Goal: Information Seeking & Learning: Learn about a topic

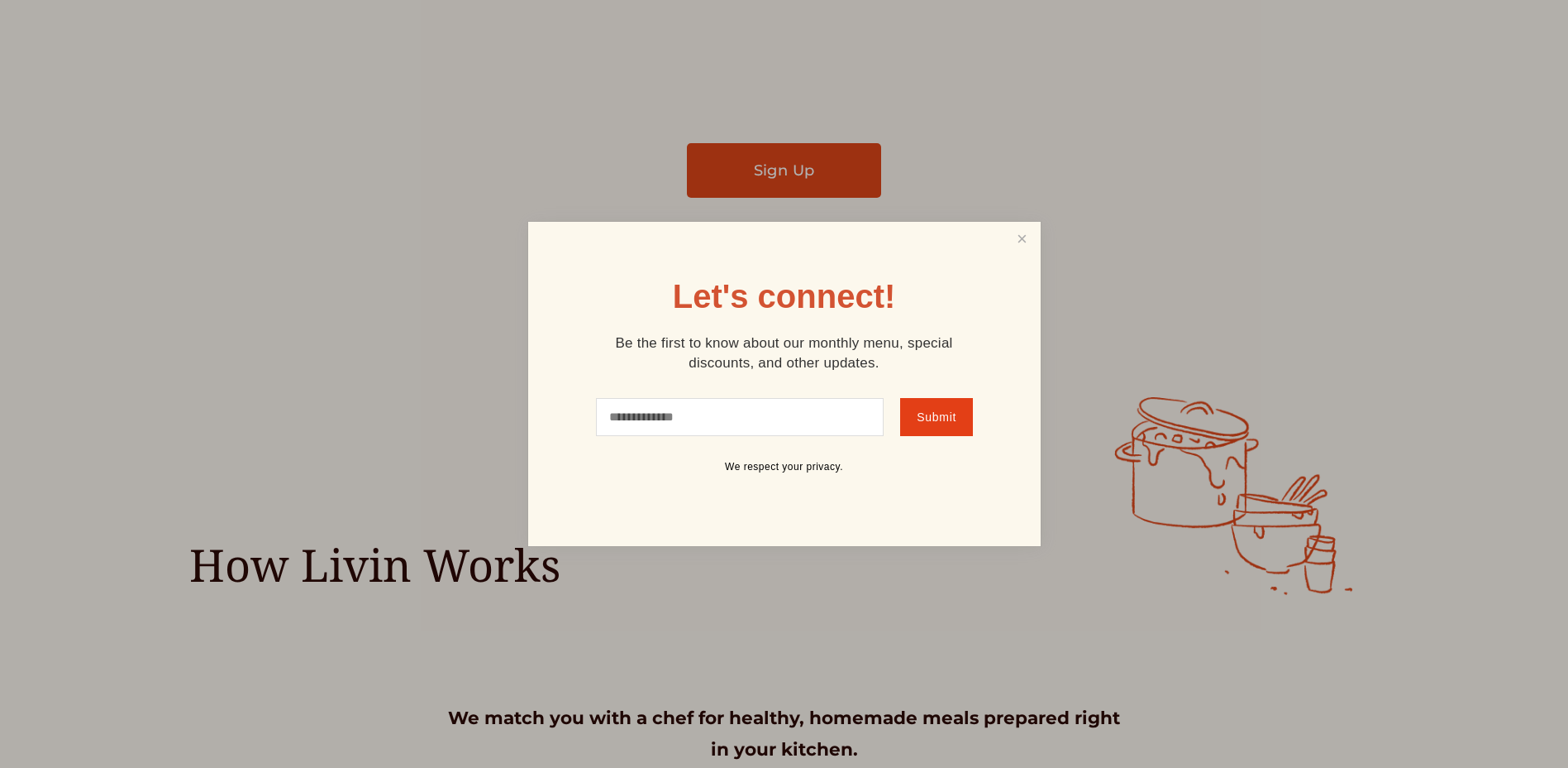
scroll to position [166, 0]
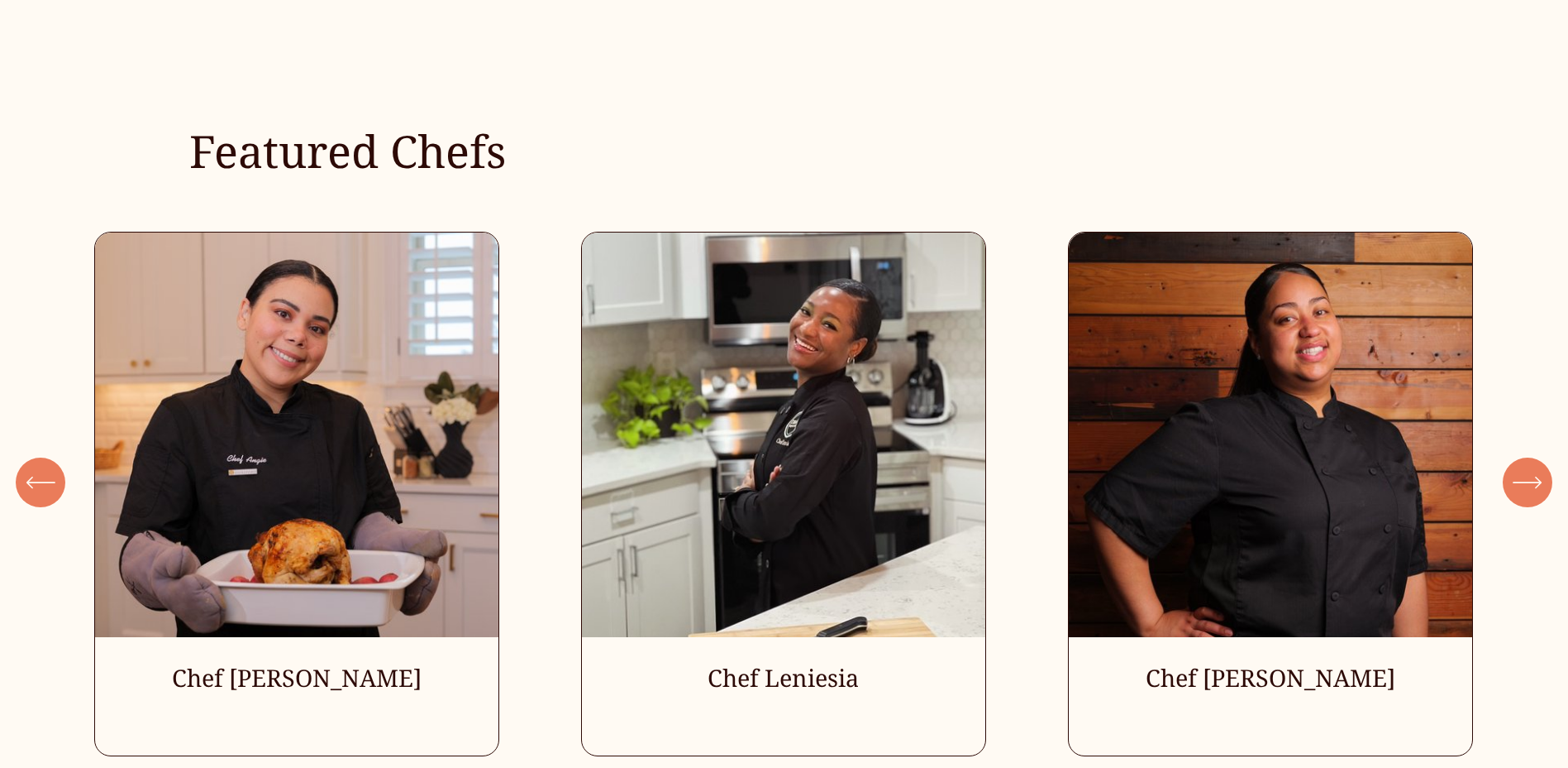
scroll to position [4895, 0]
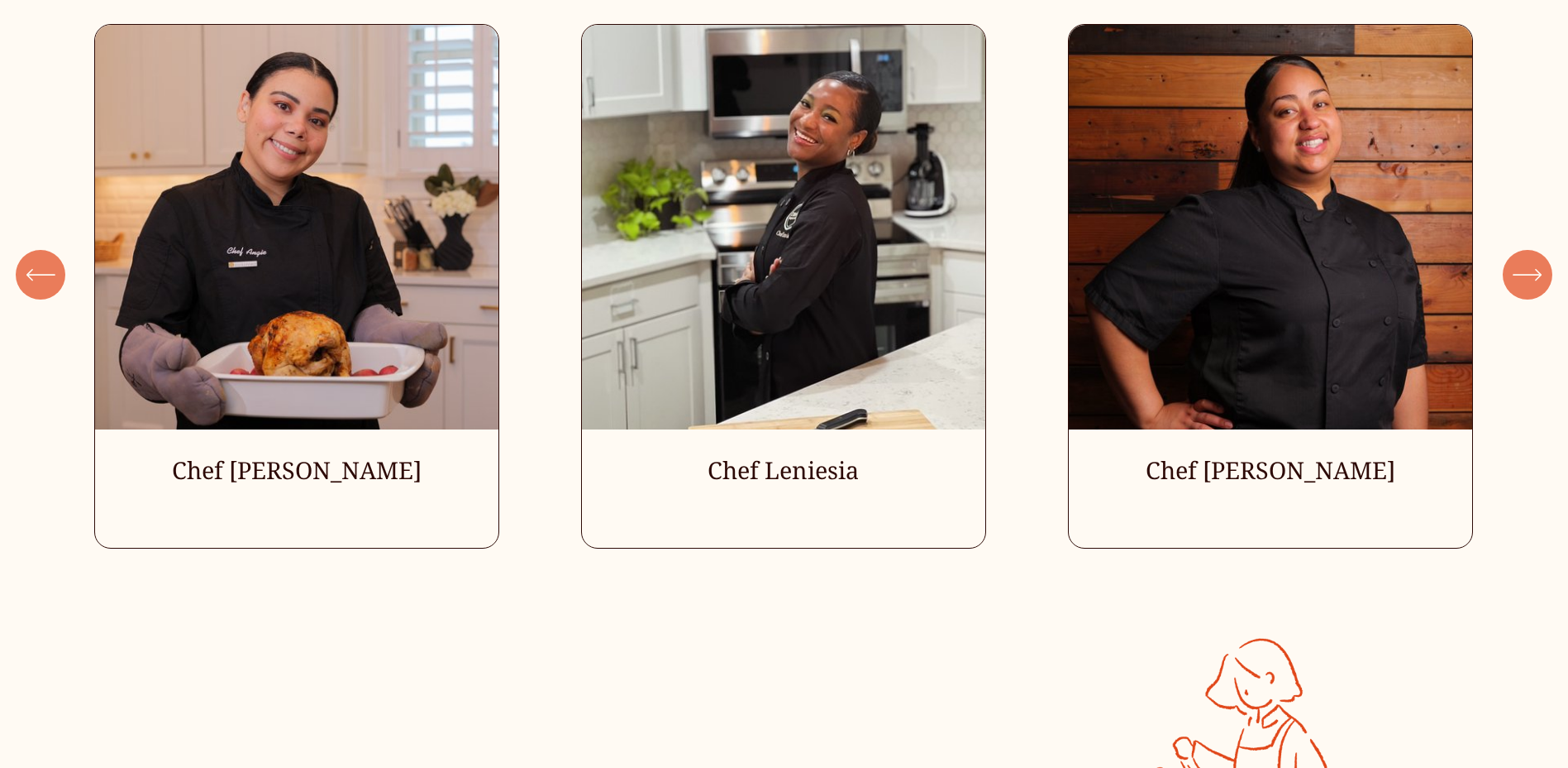
click at [333, 488] on ul "Chef Angie Chef Leniesia" at bounding box center [784, 285] width 1380 height 523
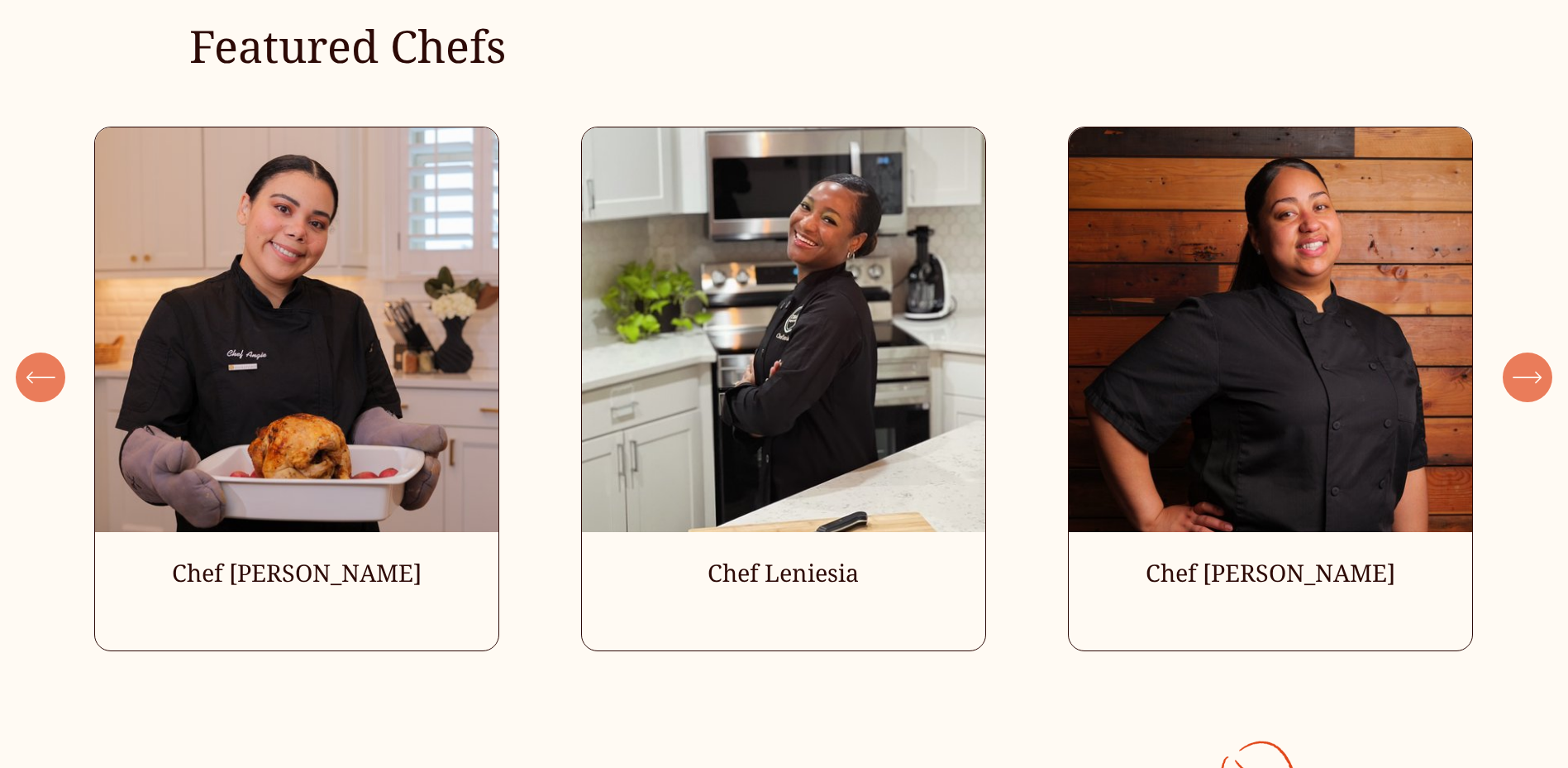
scroll to position [4564, 0]
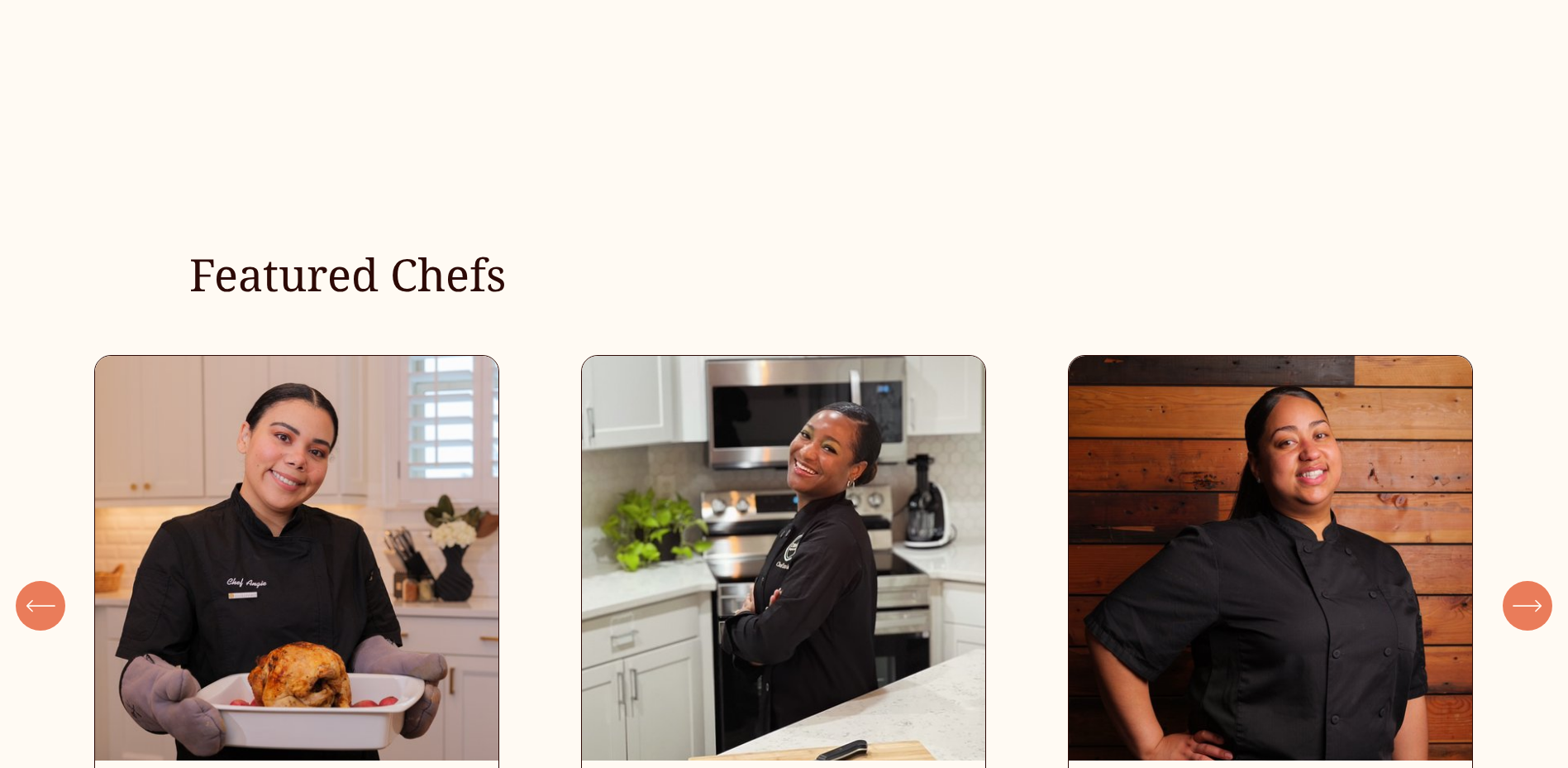
click at [34, 610] on icon "\a \a Previous\a \a \a" at bounding box center [40, 605] width 30 height 30
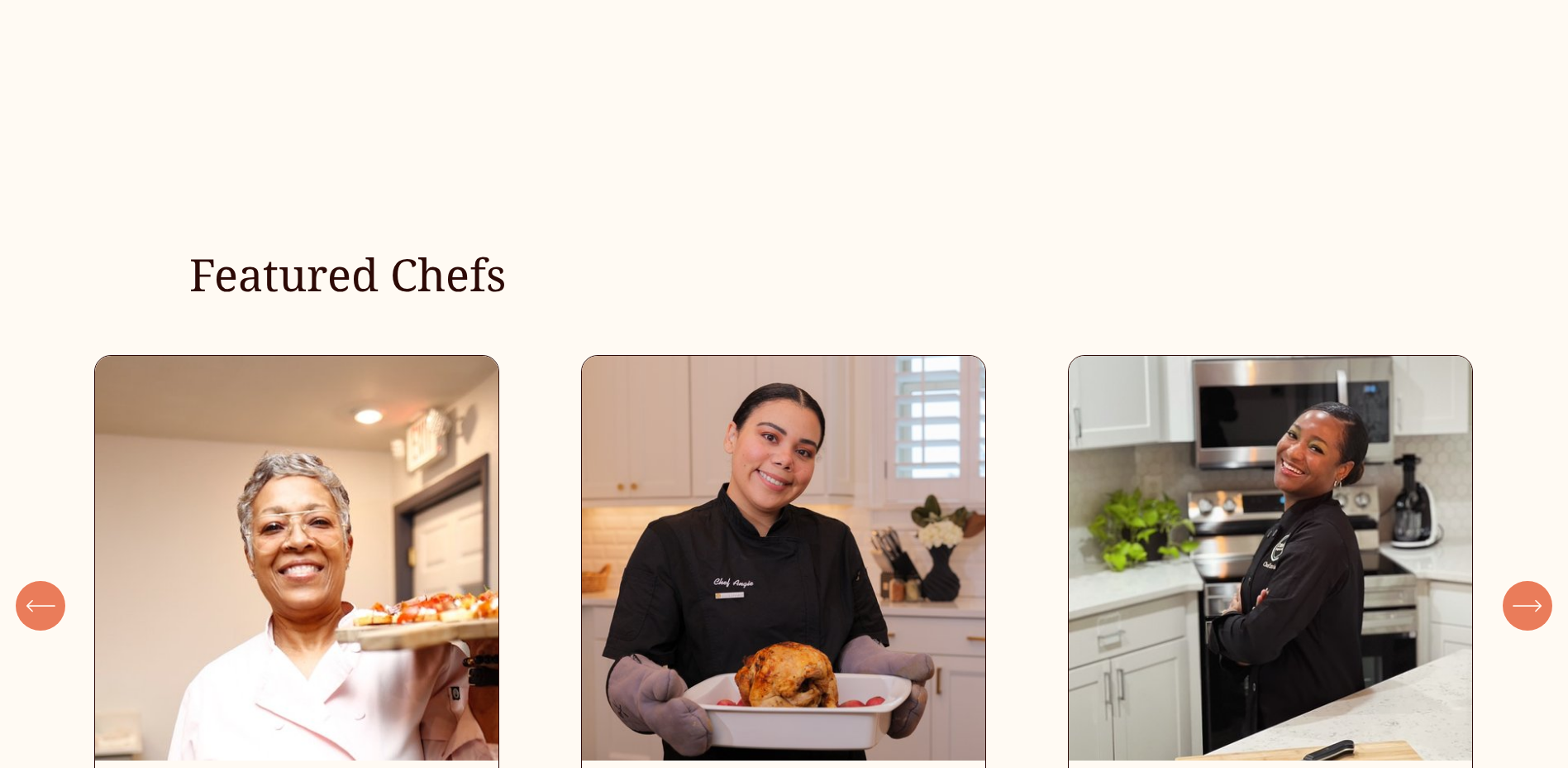
click at [35, 610] on icon "\a \a Previous\a \a \a" at bounding box center [40, 605] width 30 height 30
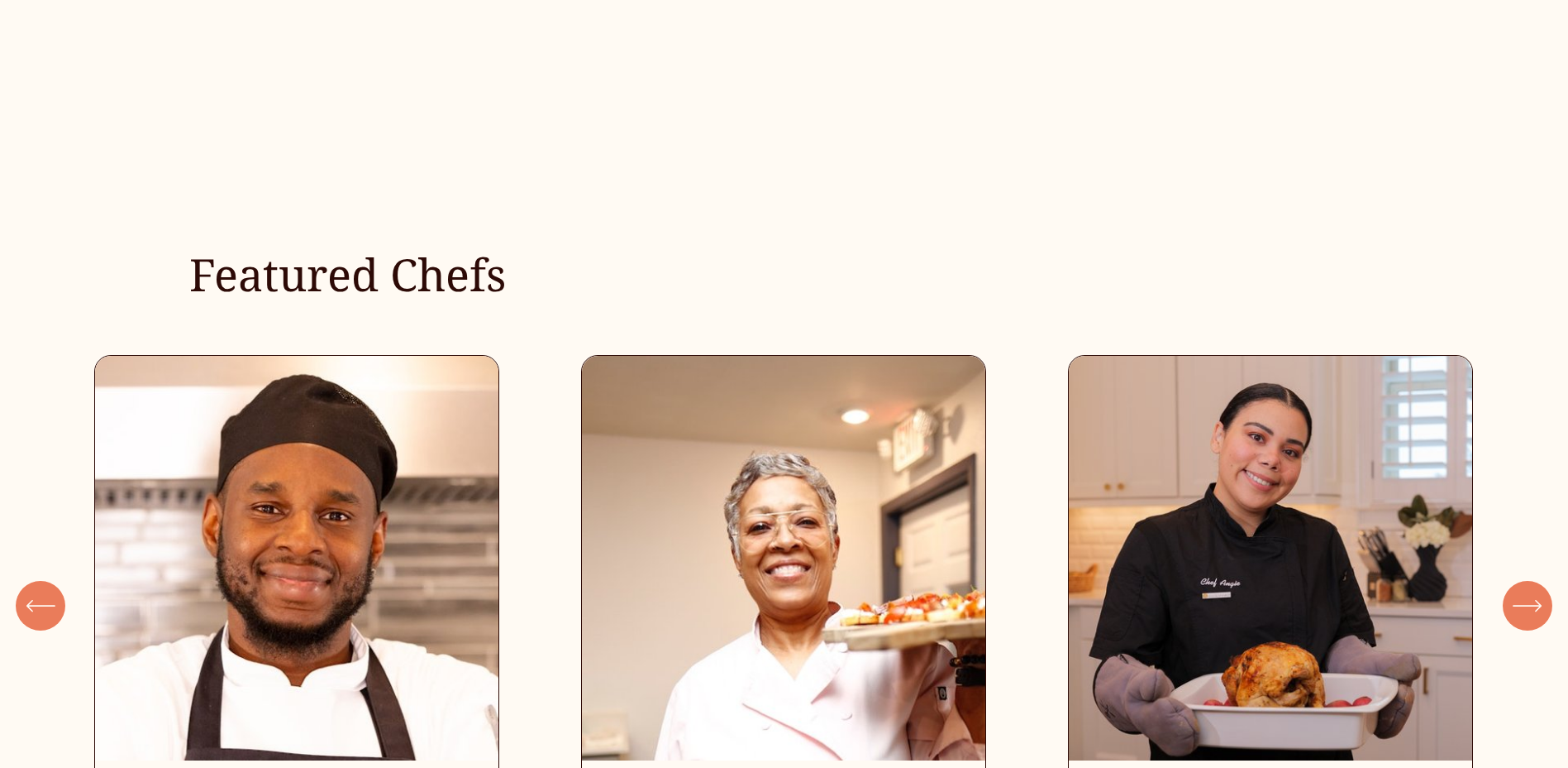
click at [35, 610] on icon "\a \a Previous\a \a \a" at bounding box center [40, 605] width 30 height 30
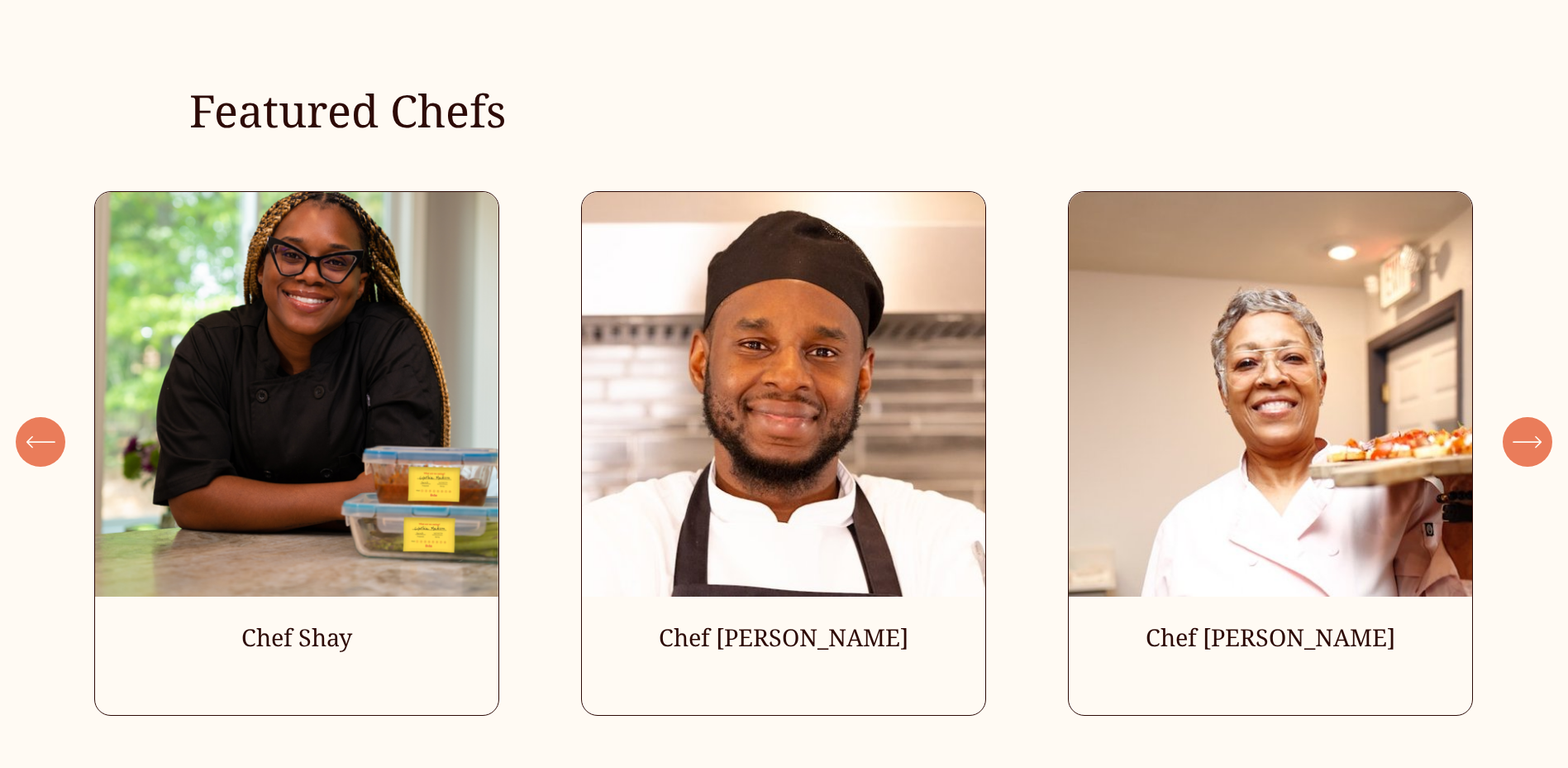
scroll to position [4729, 0]
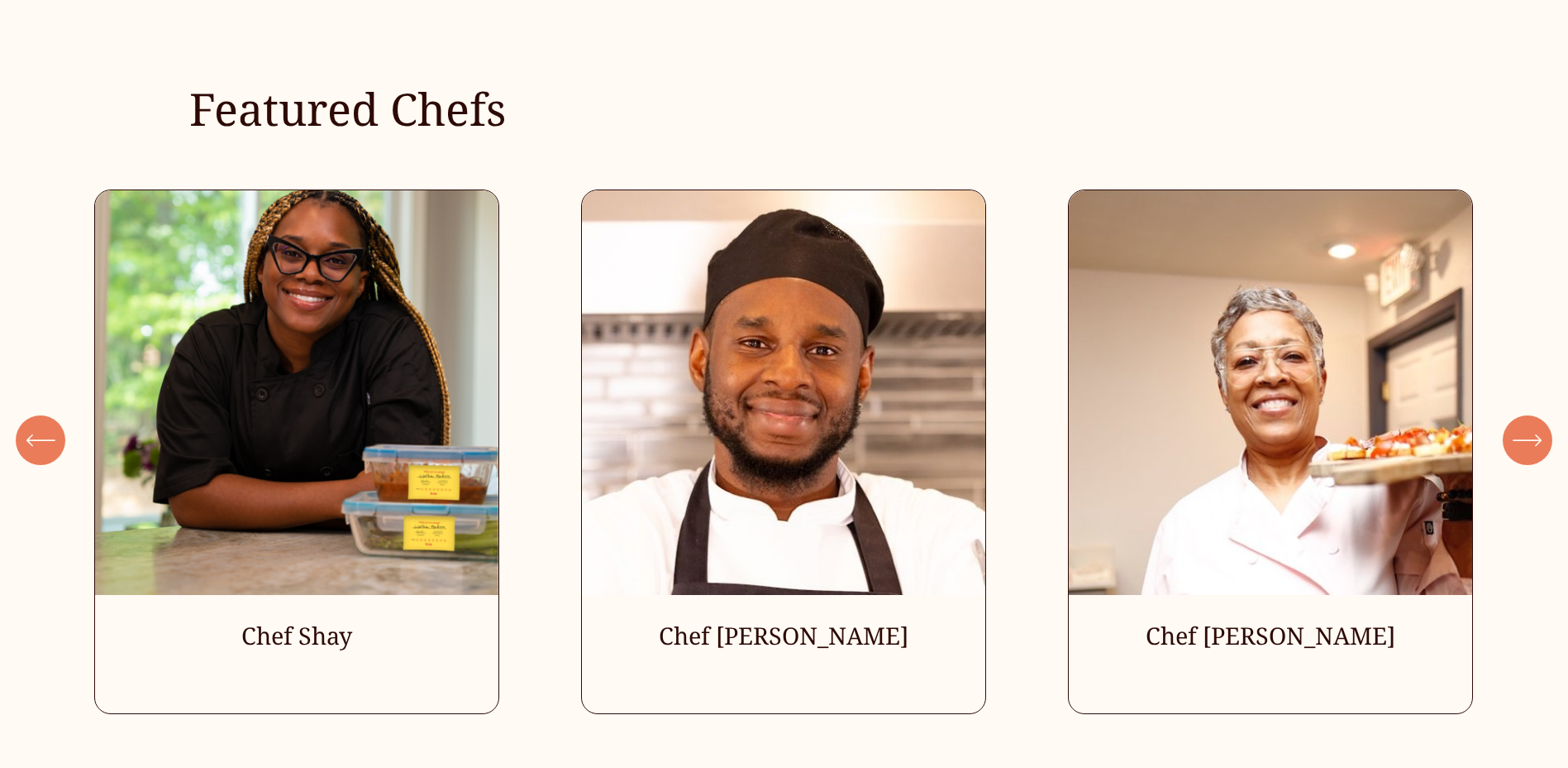
click at [26, 444] on icon "\a \a Previous\a \a \a" at bounding box center [40, 440] width 30 height 30
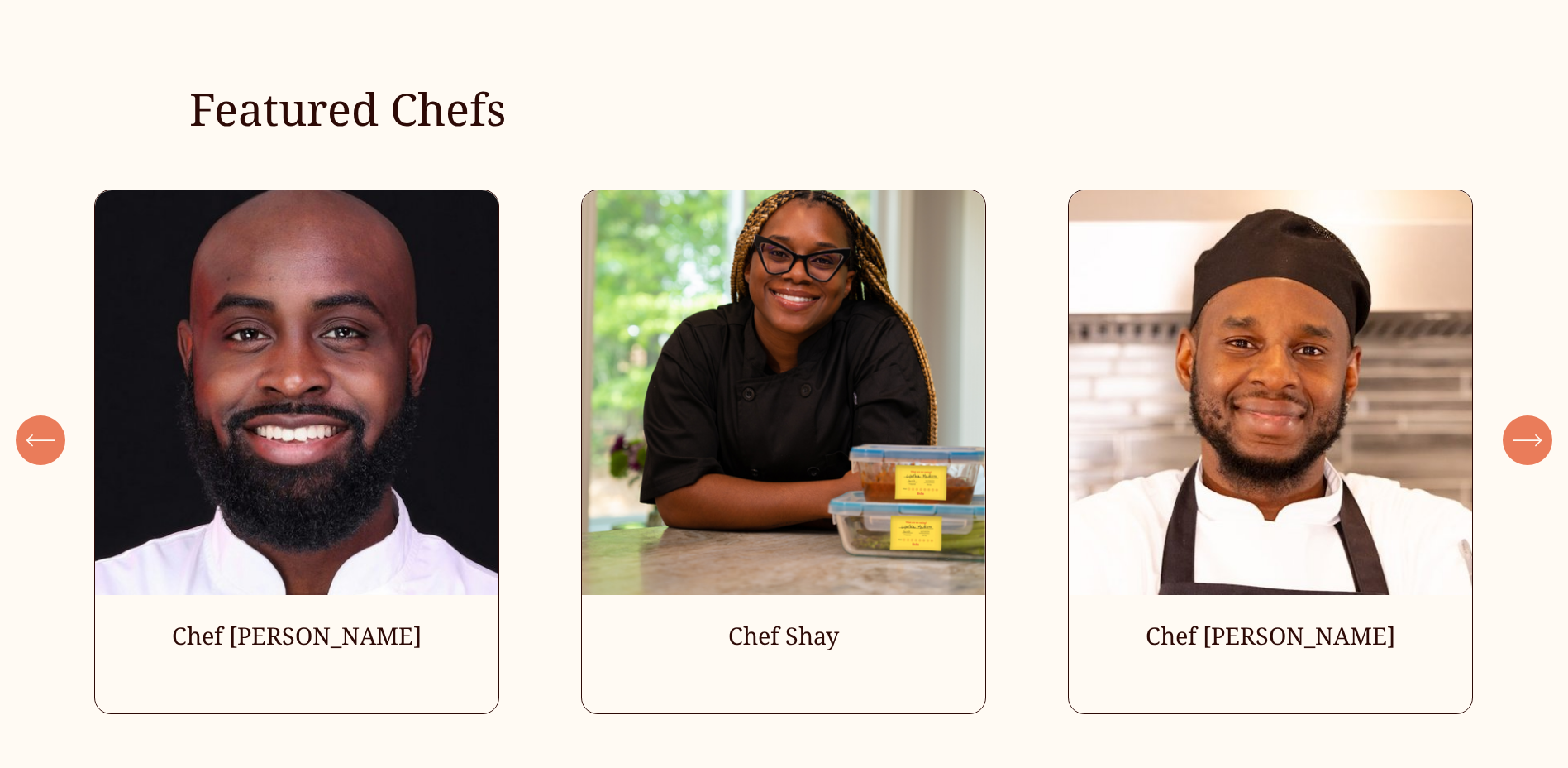
click at [26, 444] on icon "\a \a Previous\a \a \a" at bounding box center [40, 440] width 30 height 30
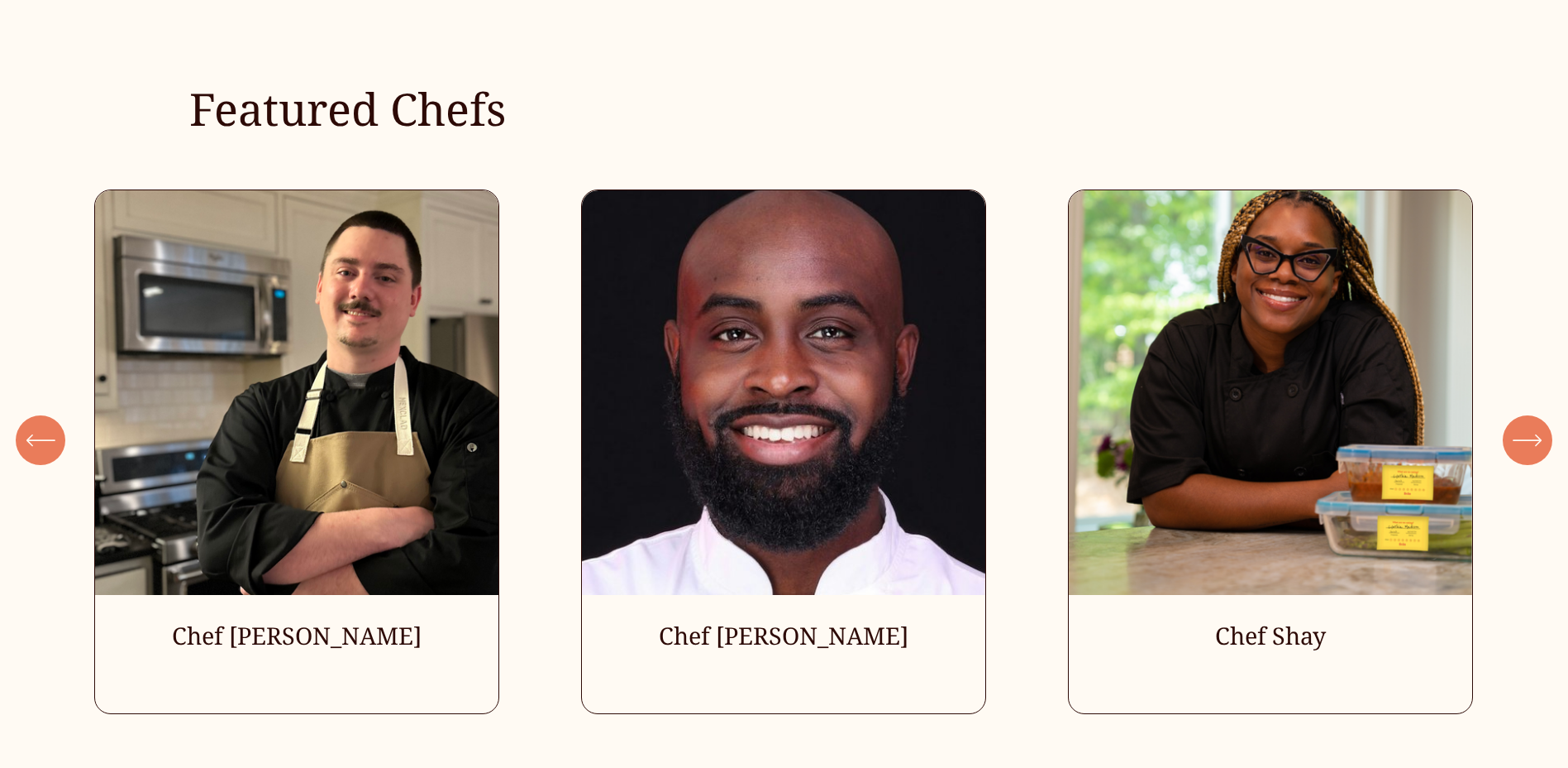
click at [26, 444] on icon "\a \a Previous\a \a \a" at bounding box center [40, 440] width 30 height 30
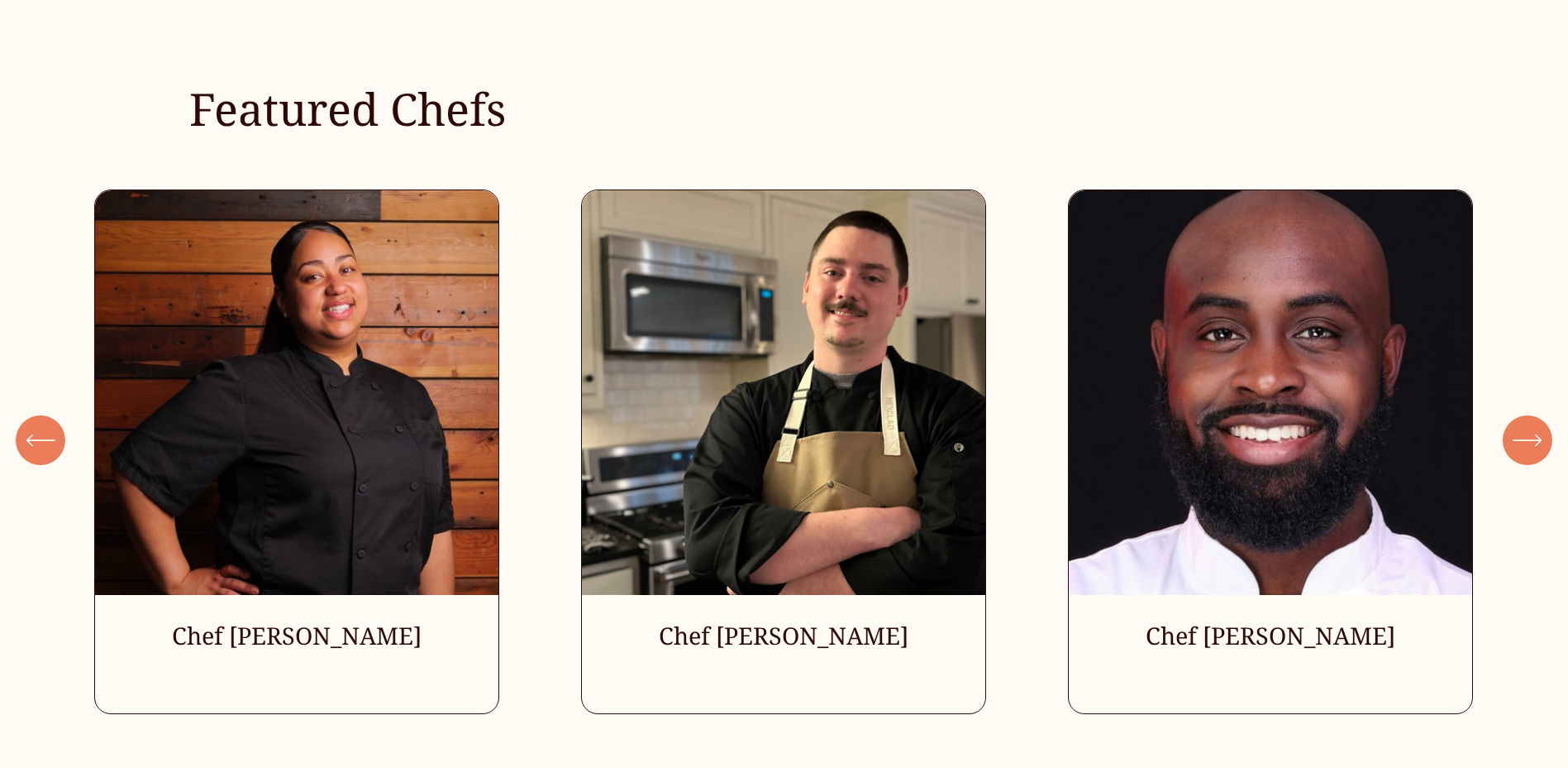
click at [26, 444] on icon "\a \a Previous\a \a \a" at bounding box center [40, 440] width 30 height 30
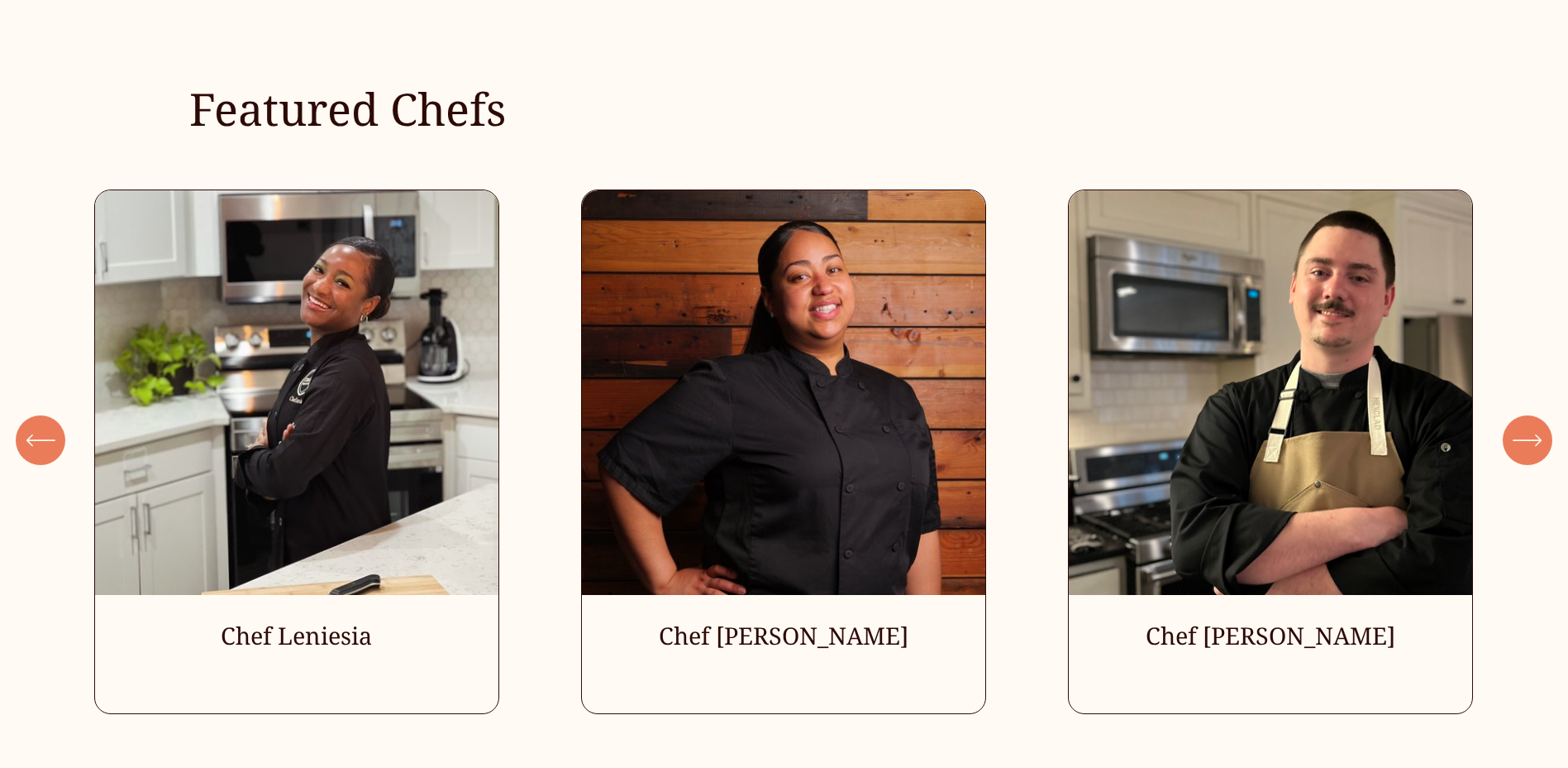
click at [26, 444] on icon "\a \a Previous\a \a \a" at bounding box center [40, 440] width 30 height 30
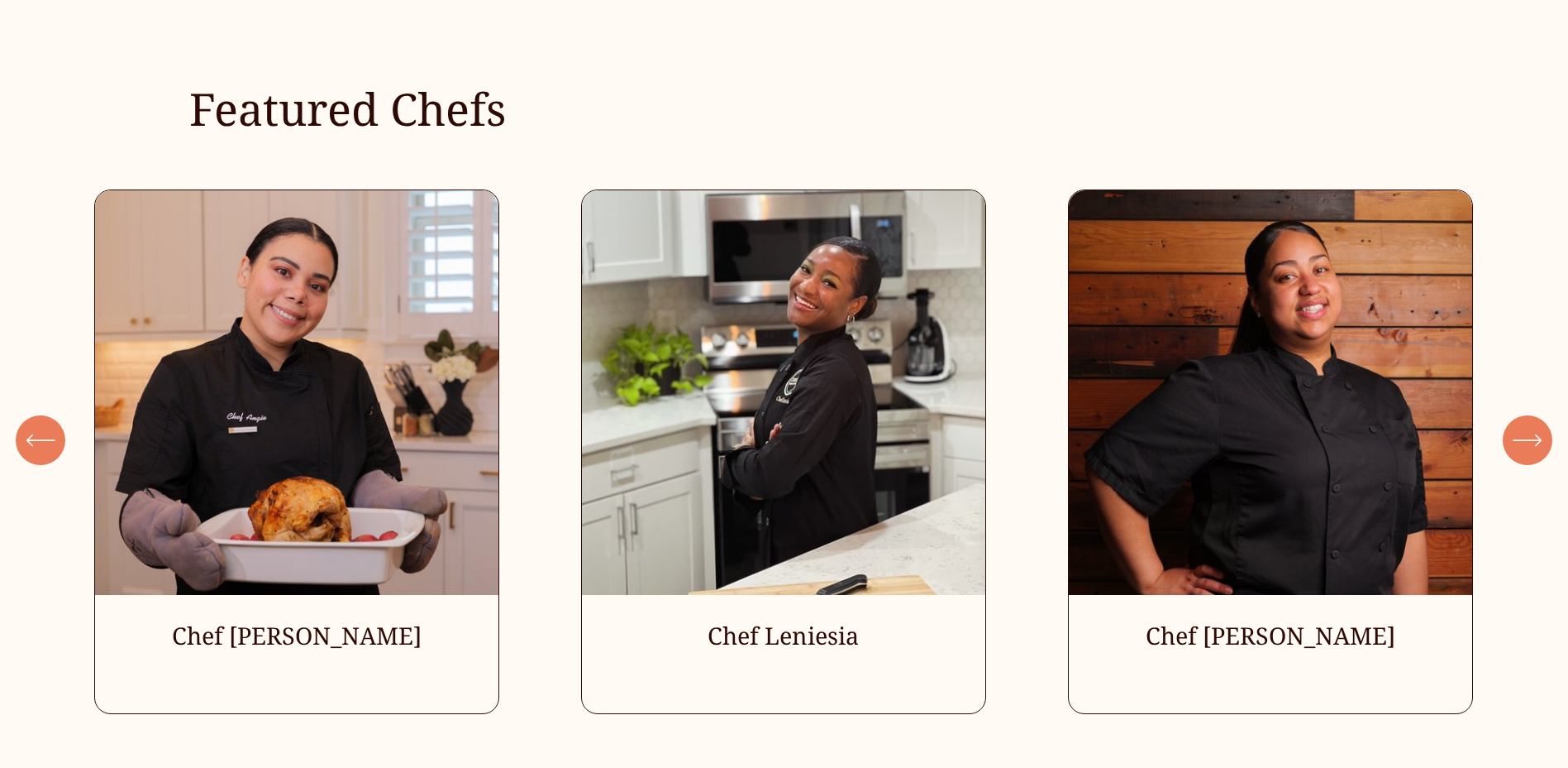
click at [26, 444] on icon "\a \a Previous\a \a \a" at bounding box center [40, 440] width 30 height 30
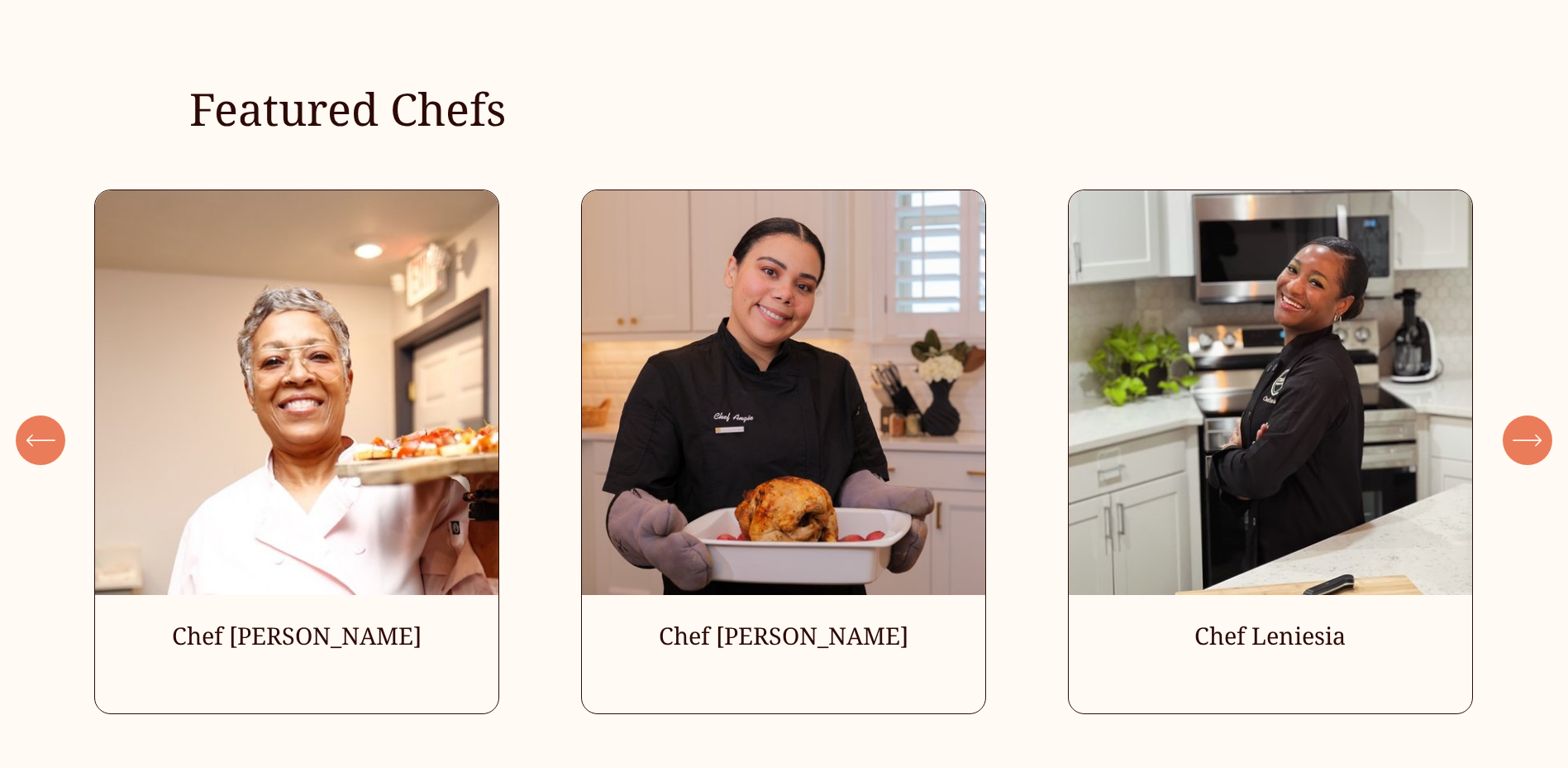
click at [26, 444] on icon "\a \a Previous\a \a \a" at bounding box center [40, 440] width 30 height 30
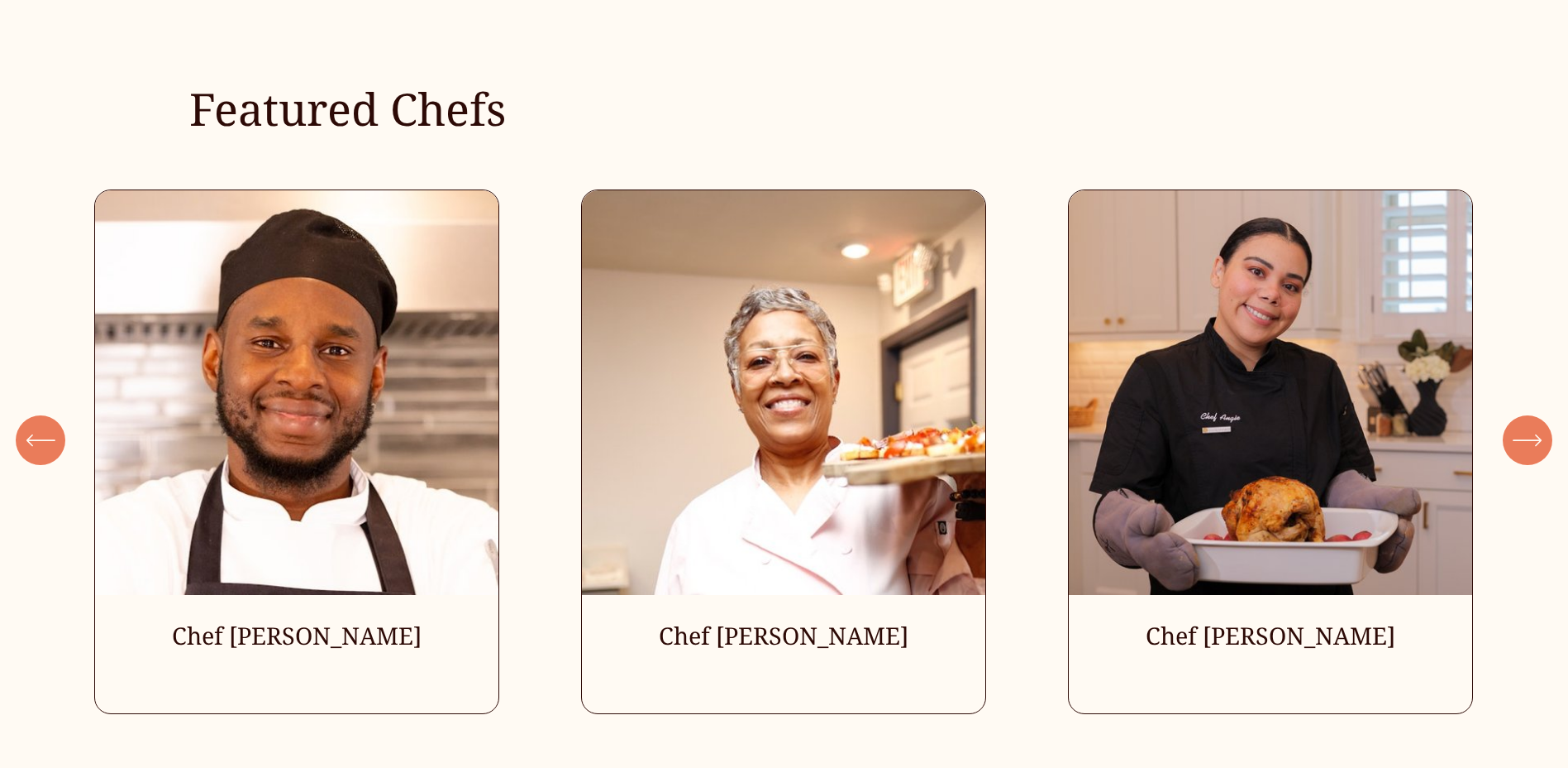
click at [26, 444] on icon "\a \a Previous\a \a \a" at bounding box center [40, 440] width 30 height 30
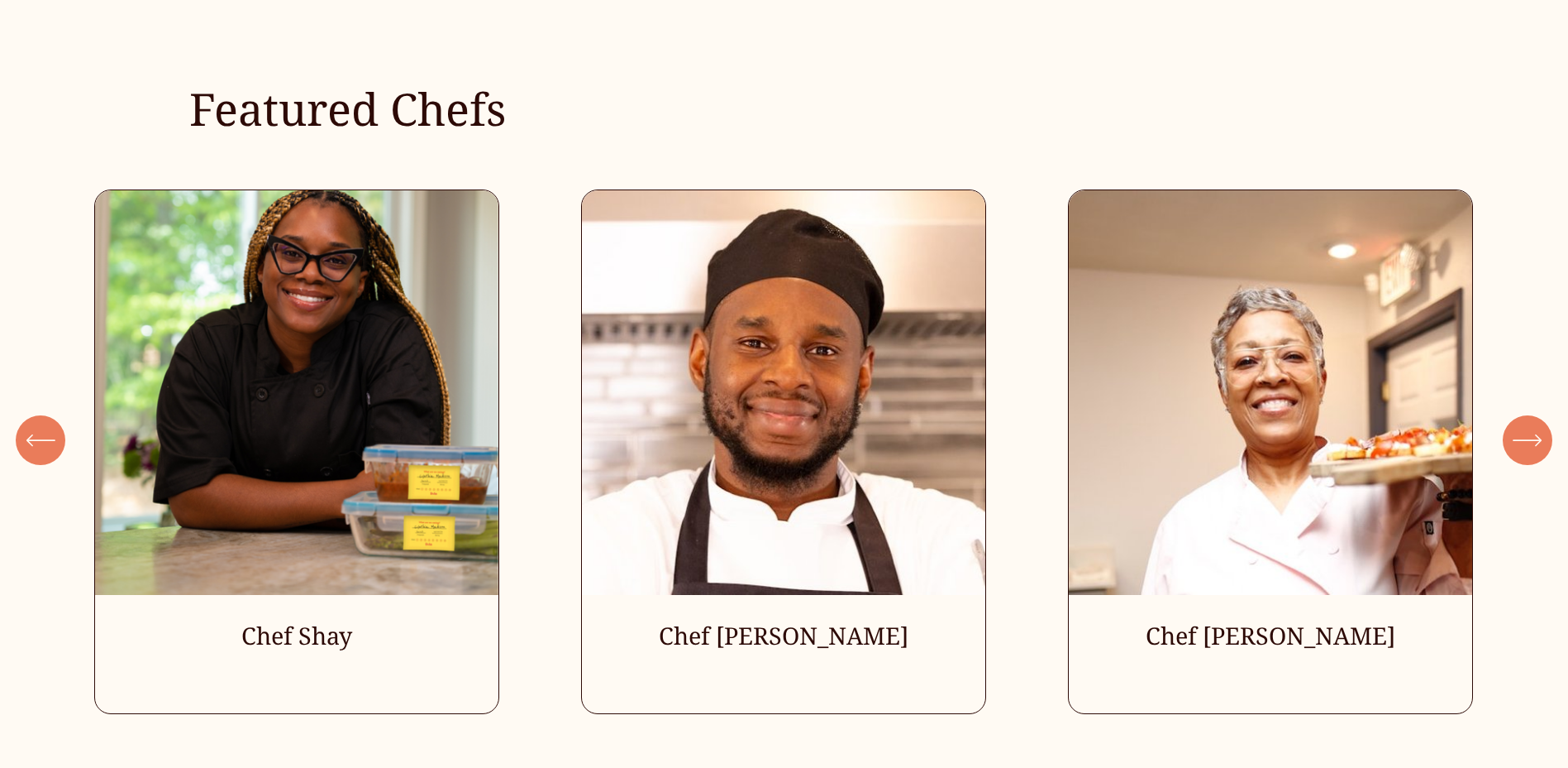
click at [26, 444] on icon "\a \a Previous\a \a \a" at bounding box center [40, 440] width 30 height 30
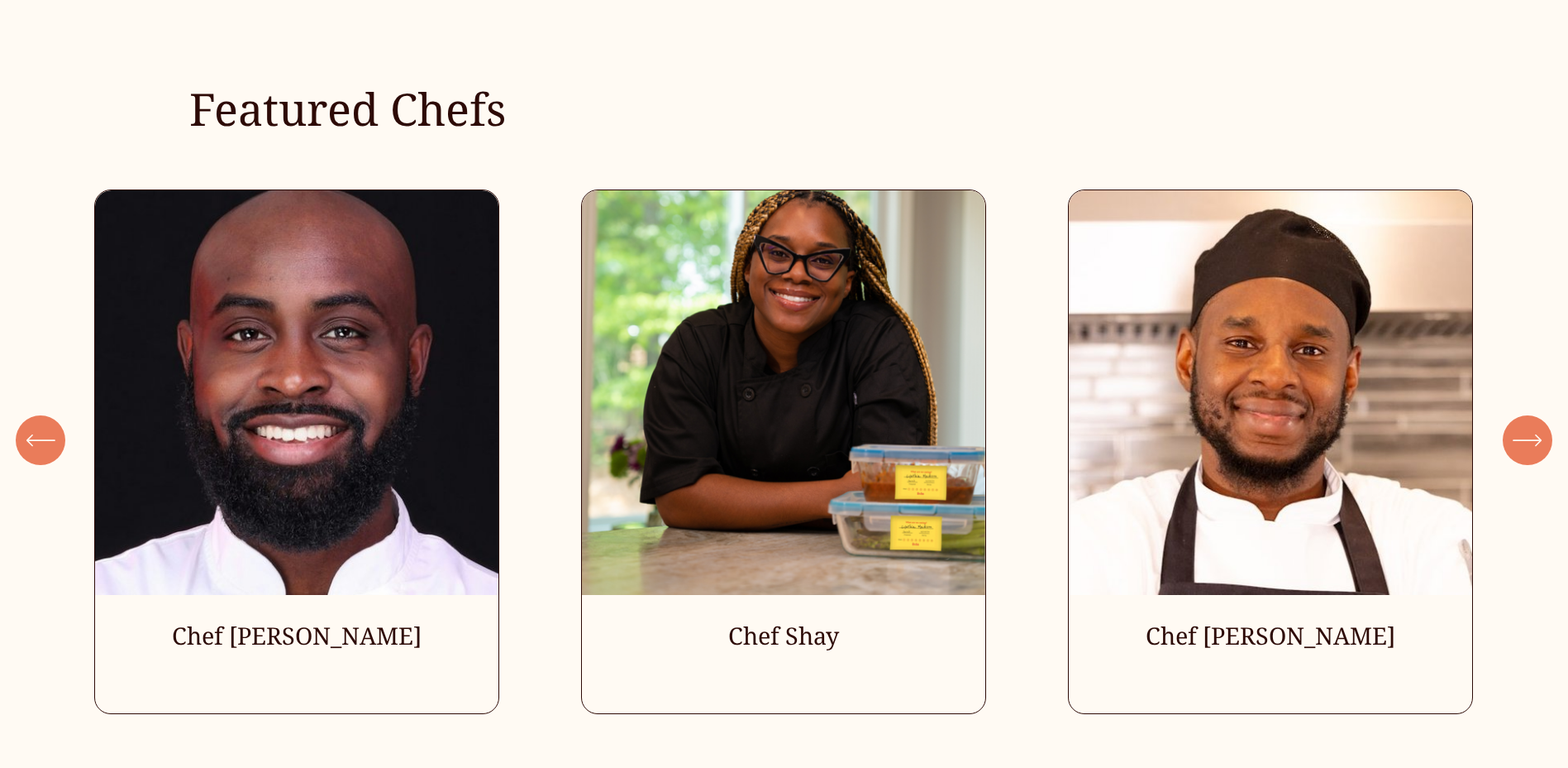
click at [44, 448] on icon "\a \a Previous\a \a \a" at bounding box center [40, 440] width 30 height 30
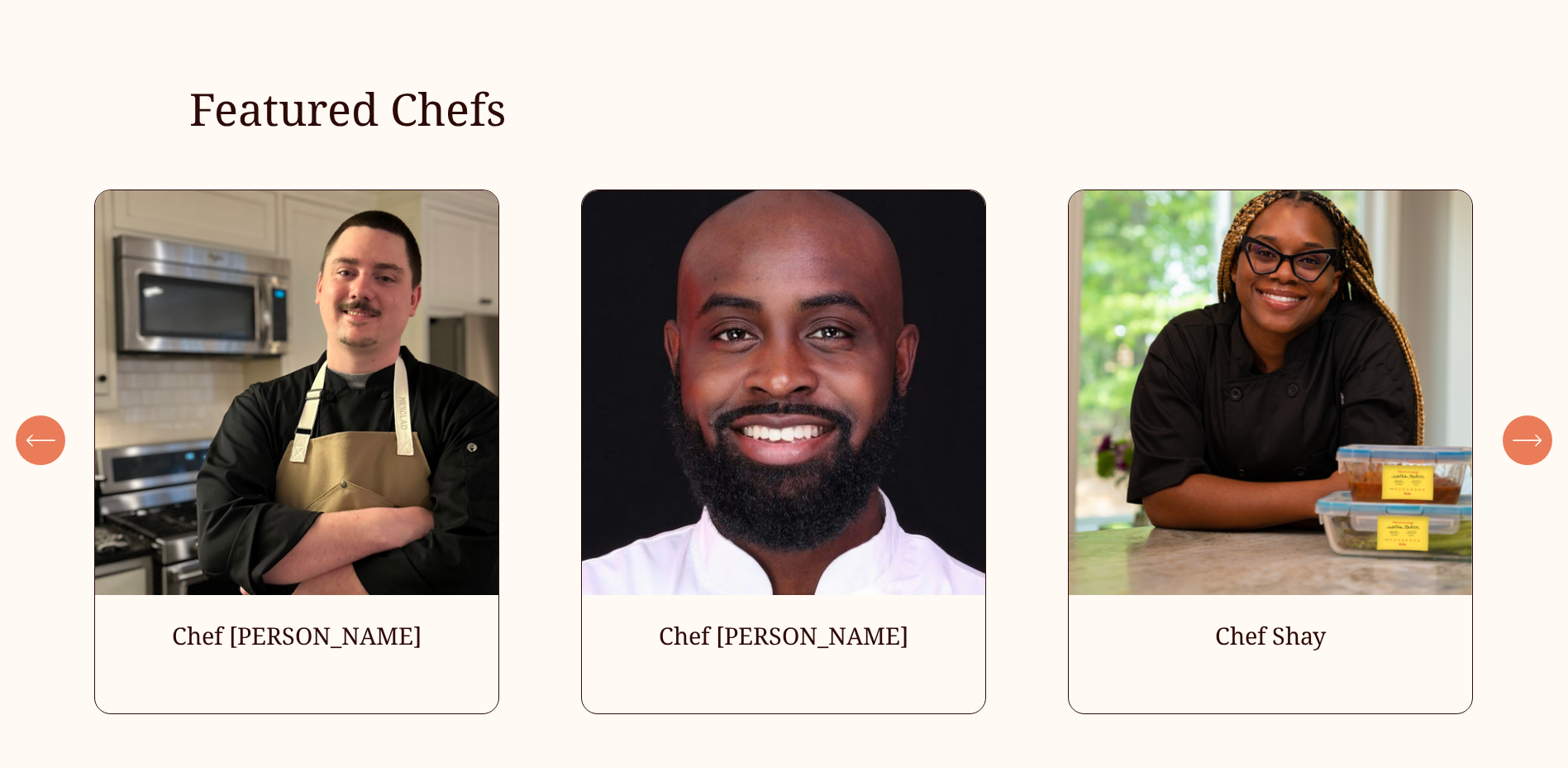
click at [44, 448] on icon "\a \a Previous\a \a \a" at bounding box center [40, 440] width 30 height 30
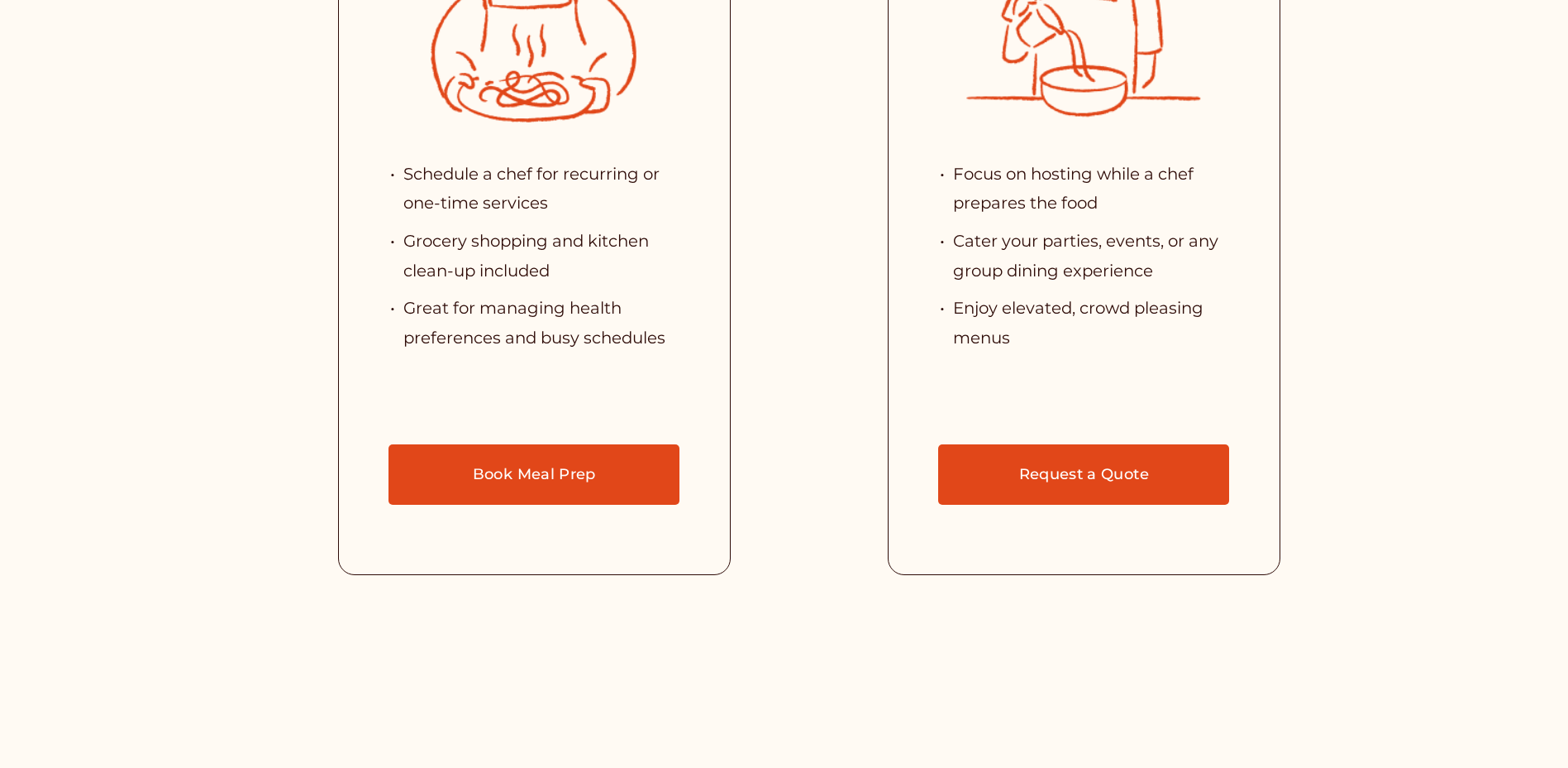
scroll to position [4068, 0]
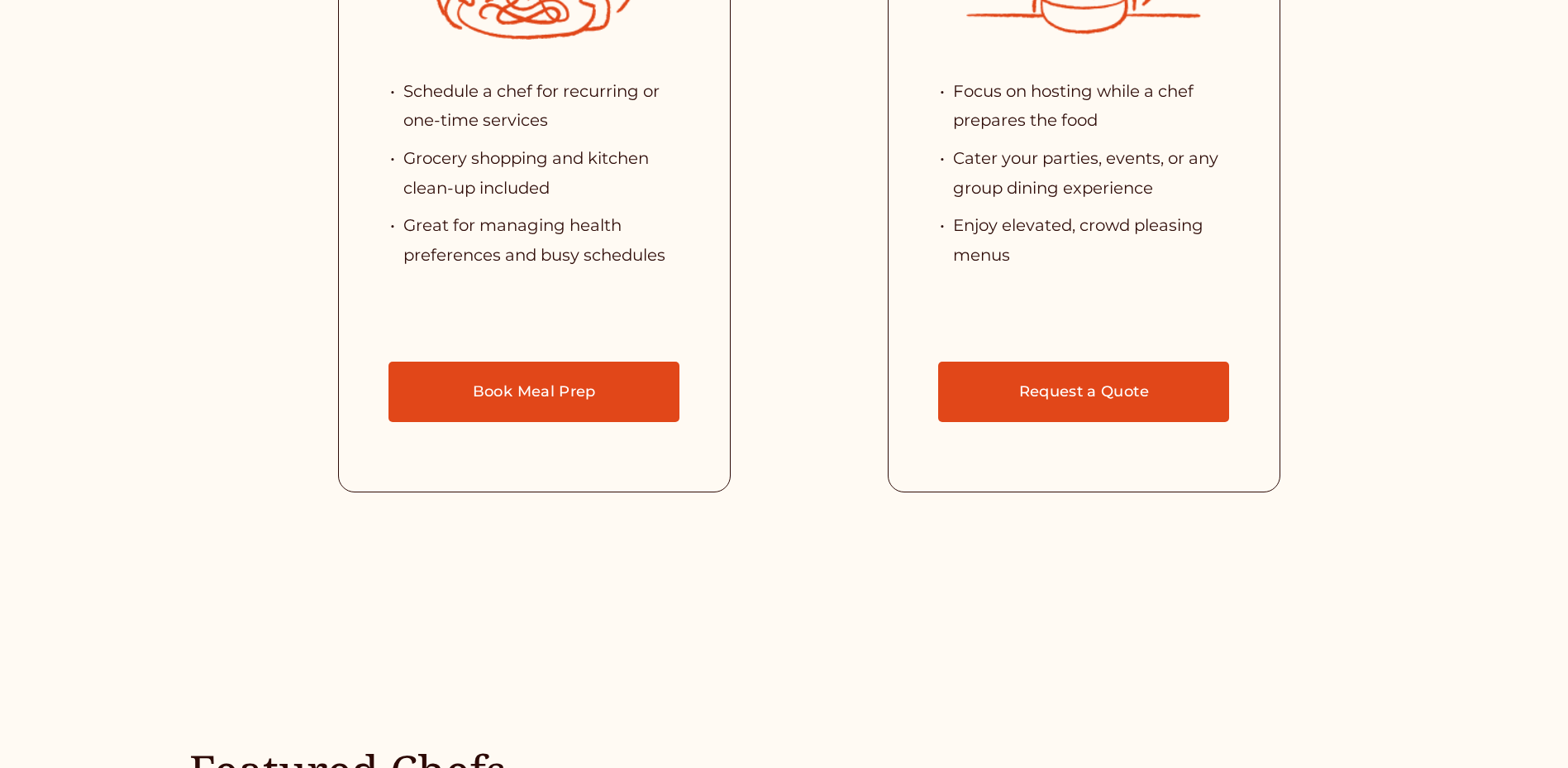
click at [478, 422] on link "Book Meal Prep" at bounding box center [533, 392] width 291 height 60
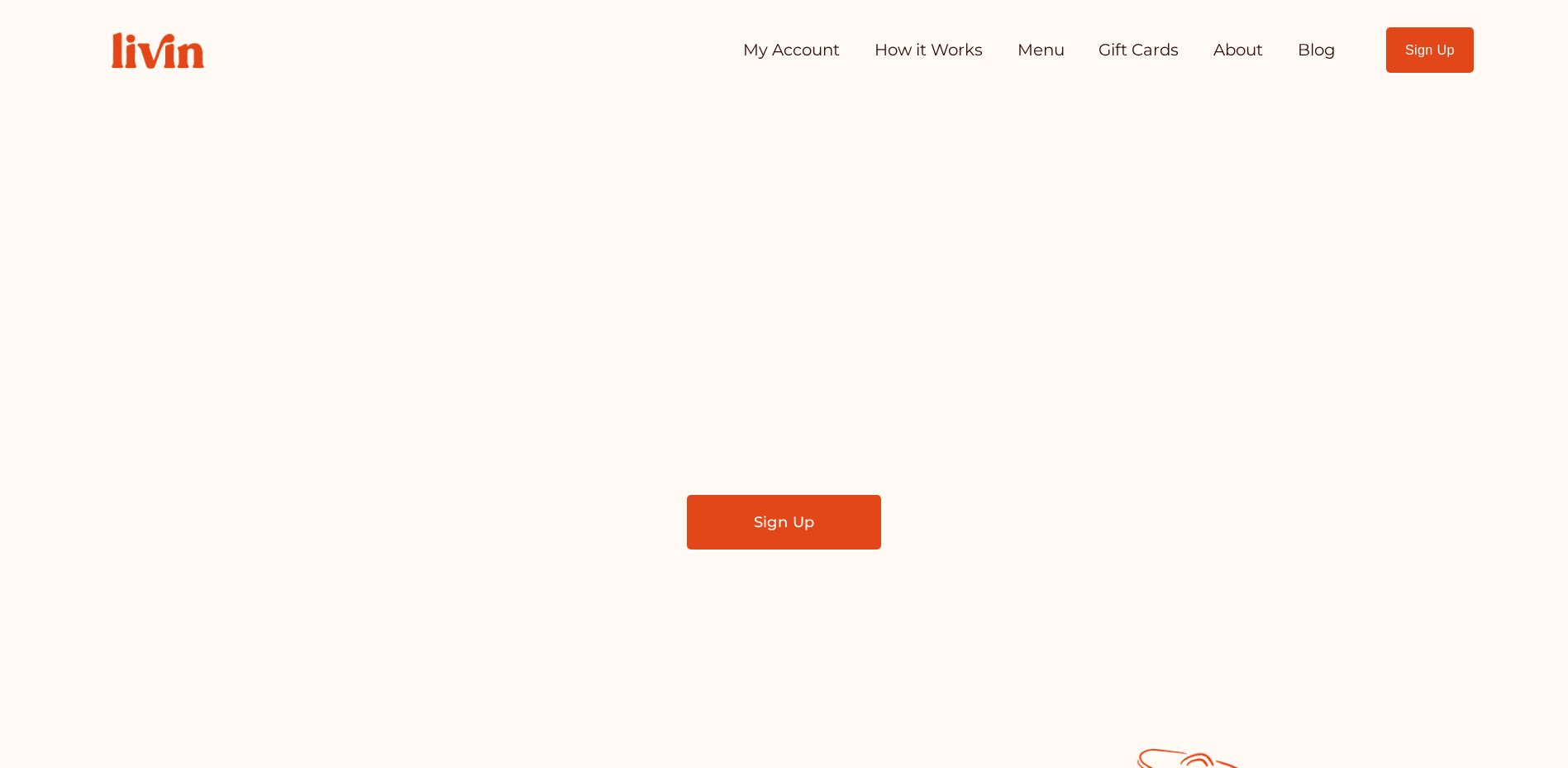
scroll to position [0, 0]
click at [1047, 54] on link "Menu" at bounding box center [1041, 51] width 47 height 33
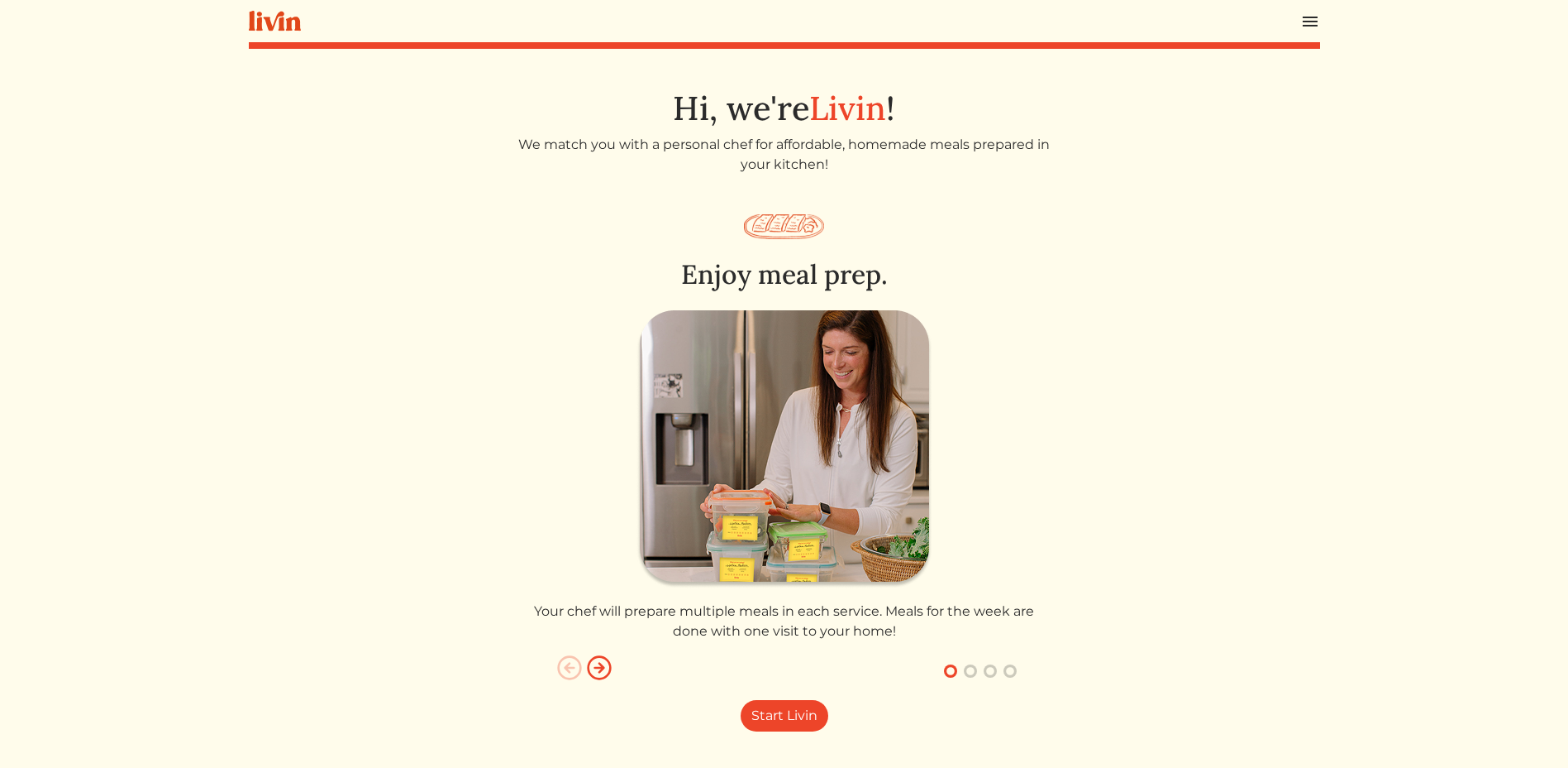
click at [600, 663] on img "button" at bounding box center [599, 667] width 26 height 26
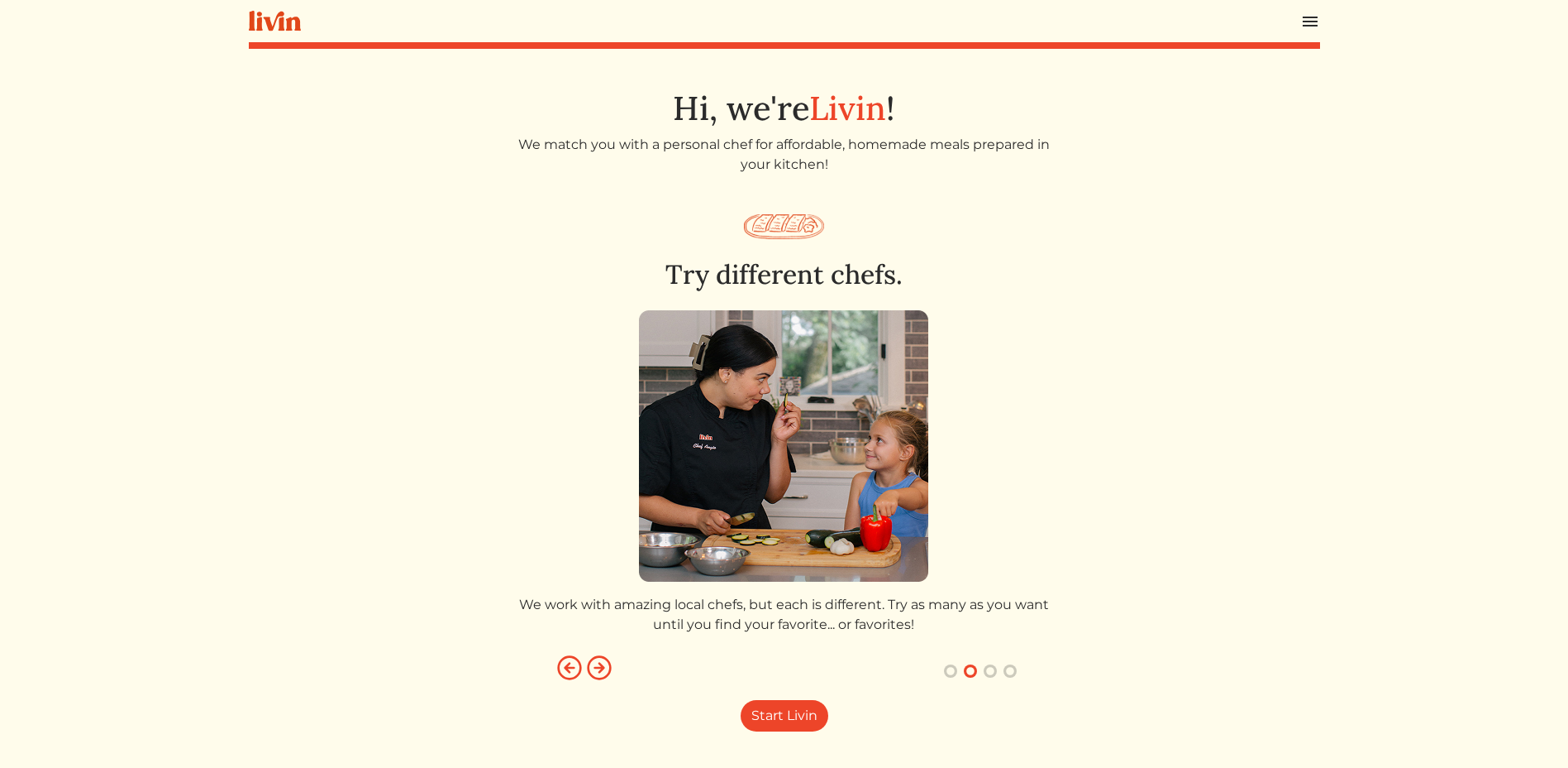
click at [601, 663] on img "button" at bounding box center [599, 667] width 26 height 26
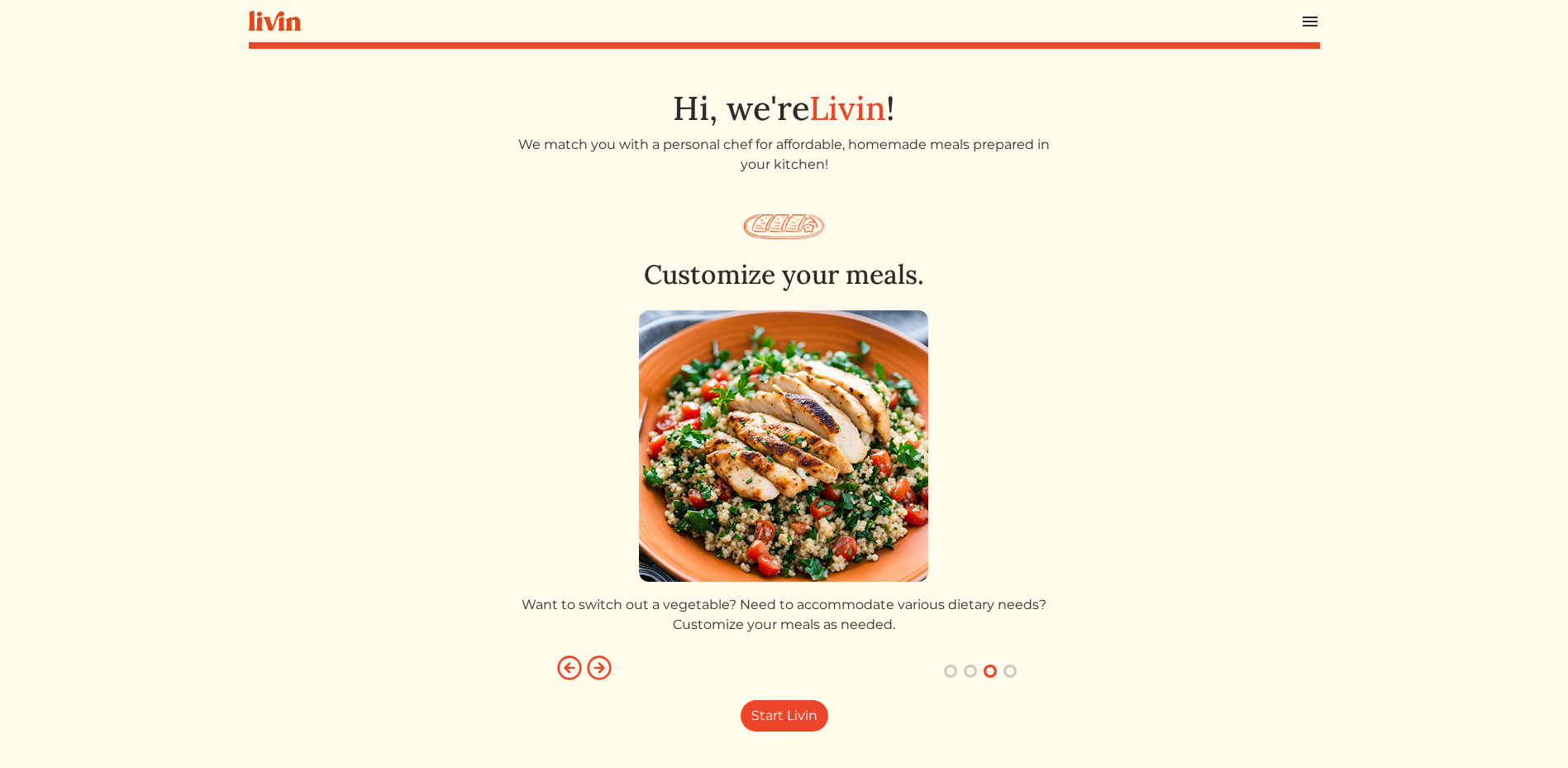
click at [601, 663] on img "button" at bounding box center [599, 667] width 26 height 26
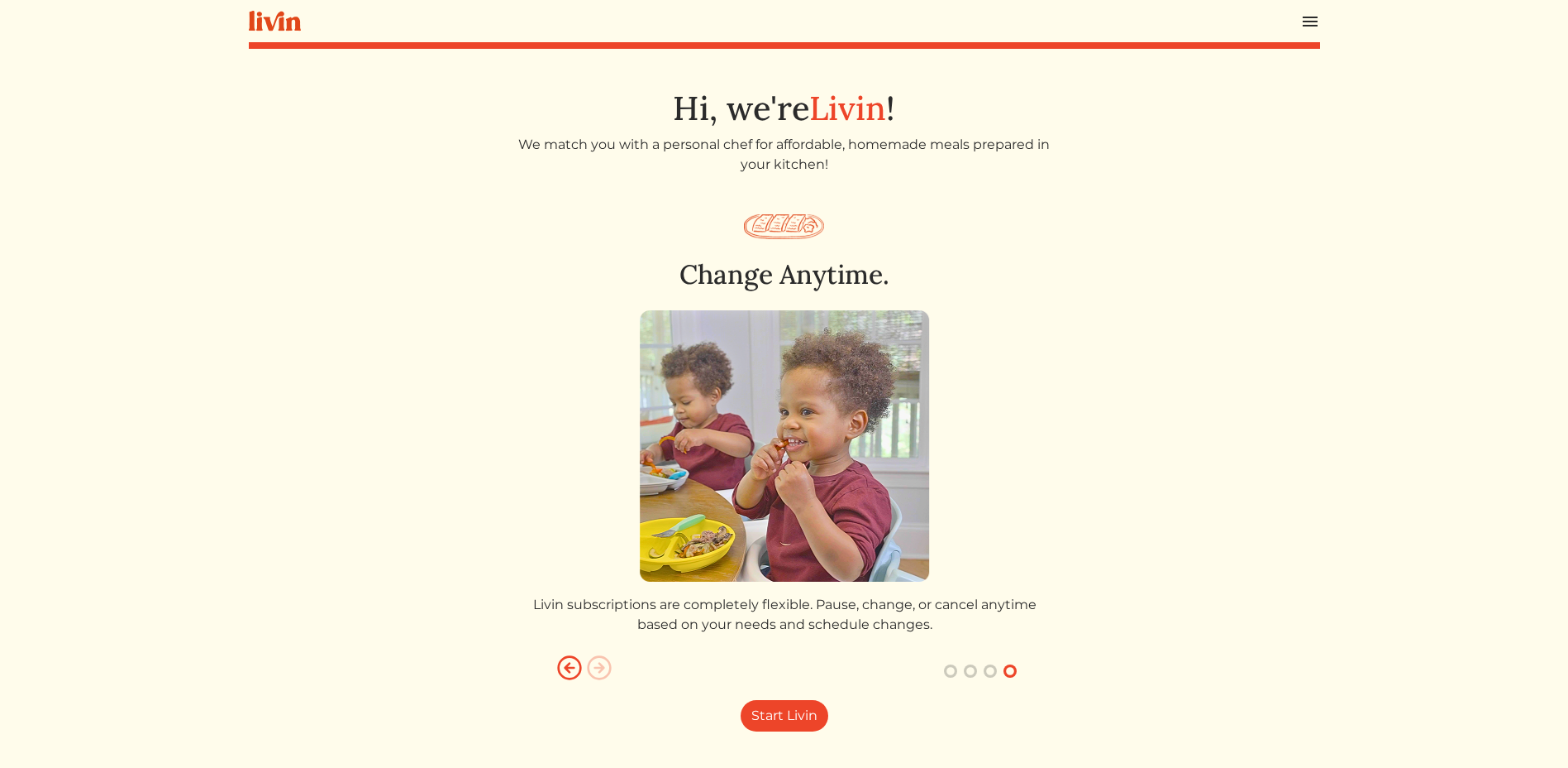
click at [601, 663] on img "button" at bounding box center [599, 667] width 26 height 26
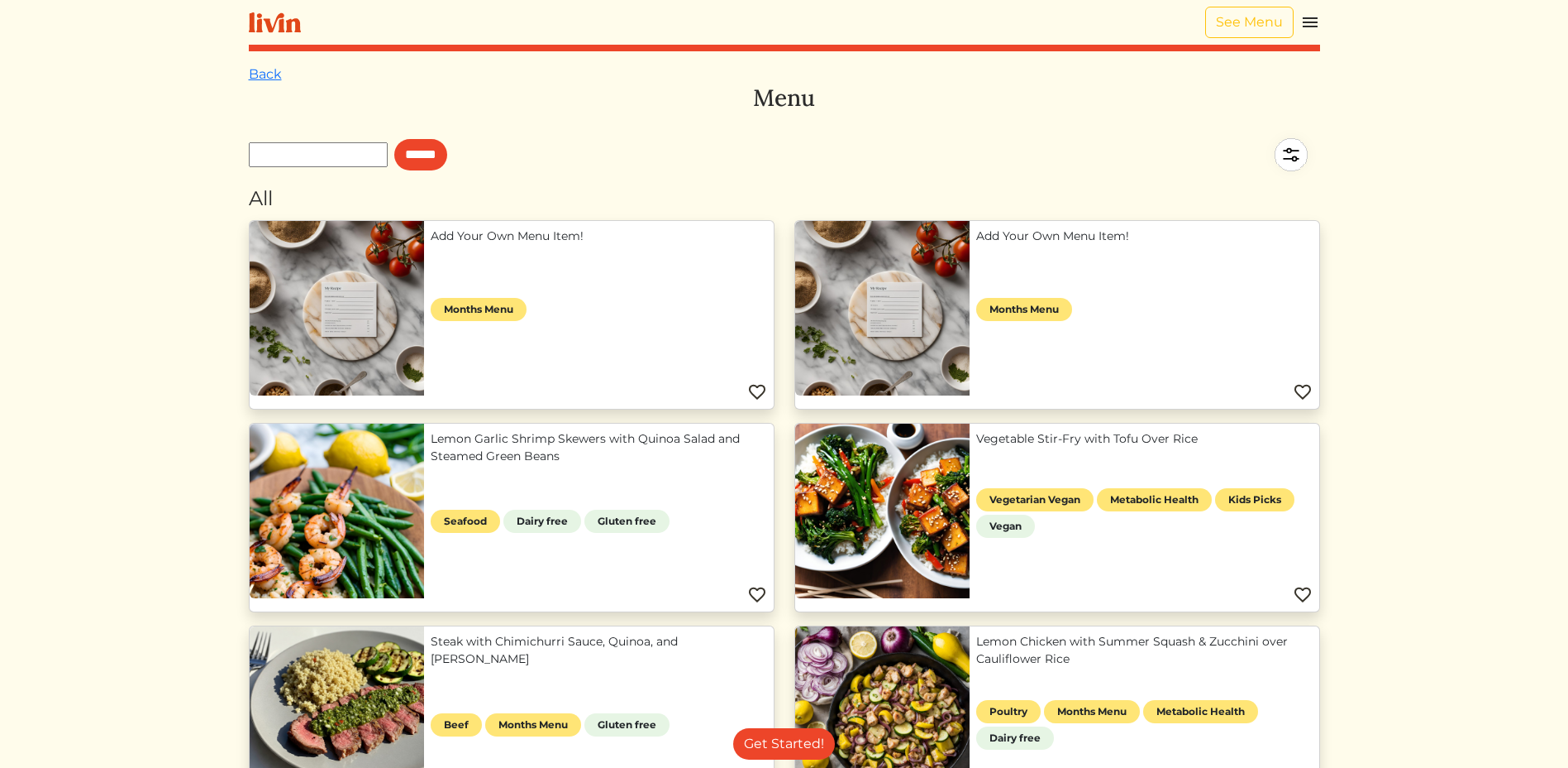
click at [518, 245] on link "Add Your Own Menu Item!" at bounding box center [599, 236] width 337 height 17
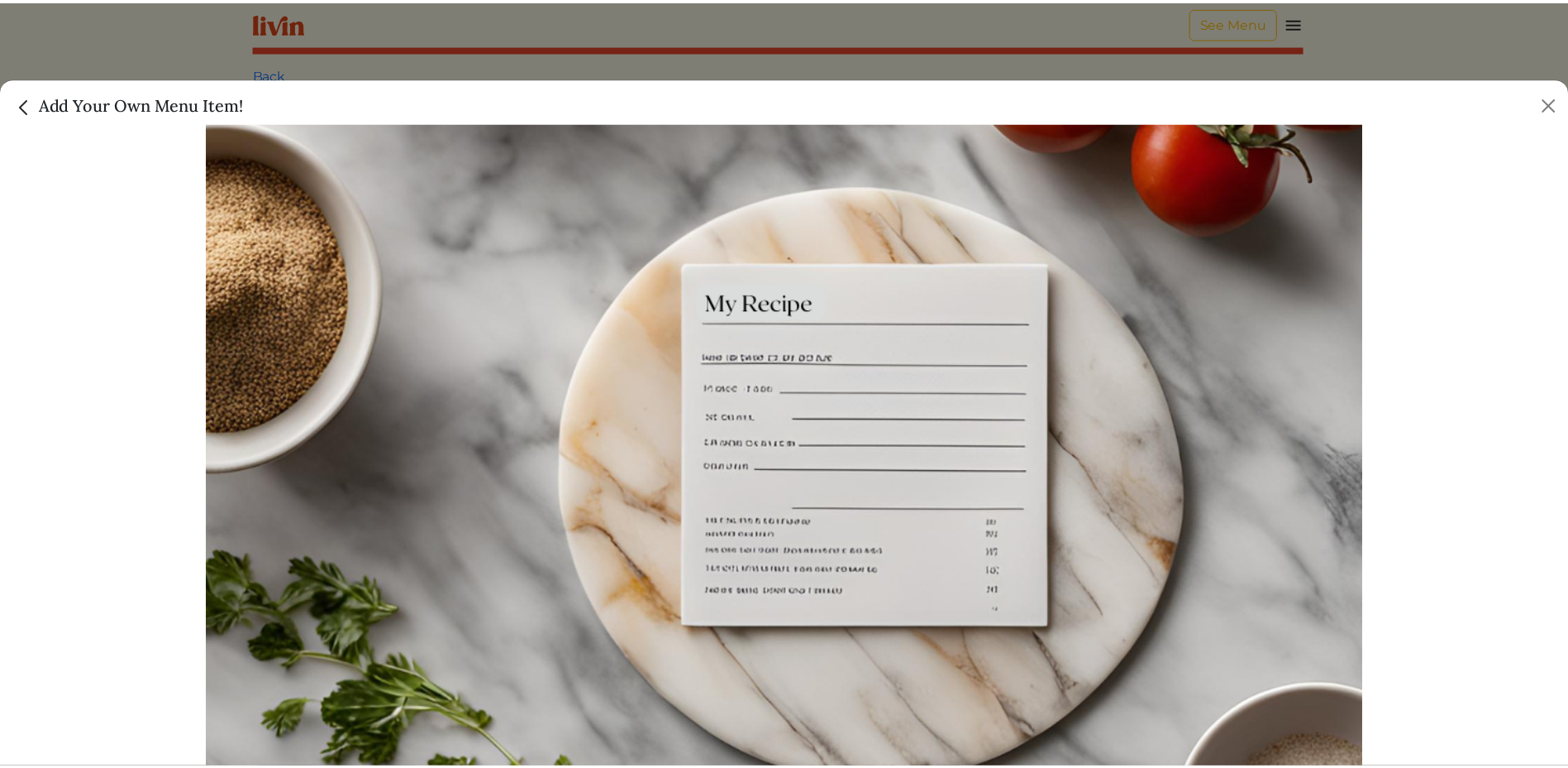
scroll to position [105, 0]
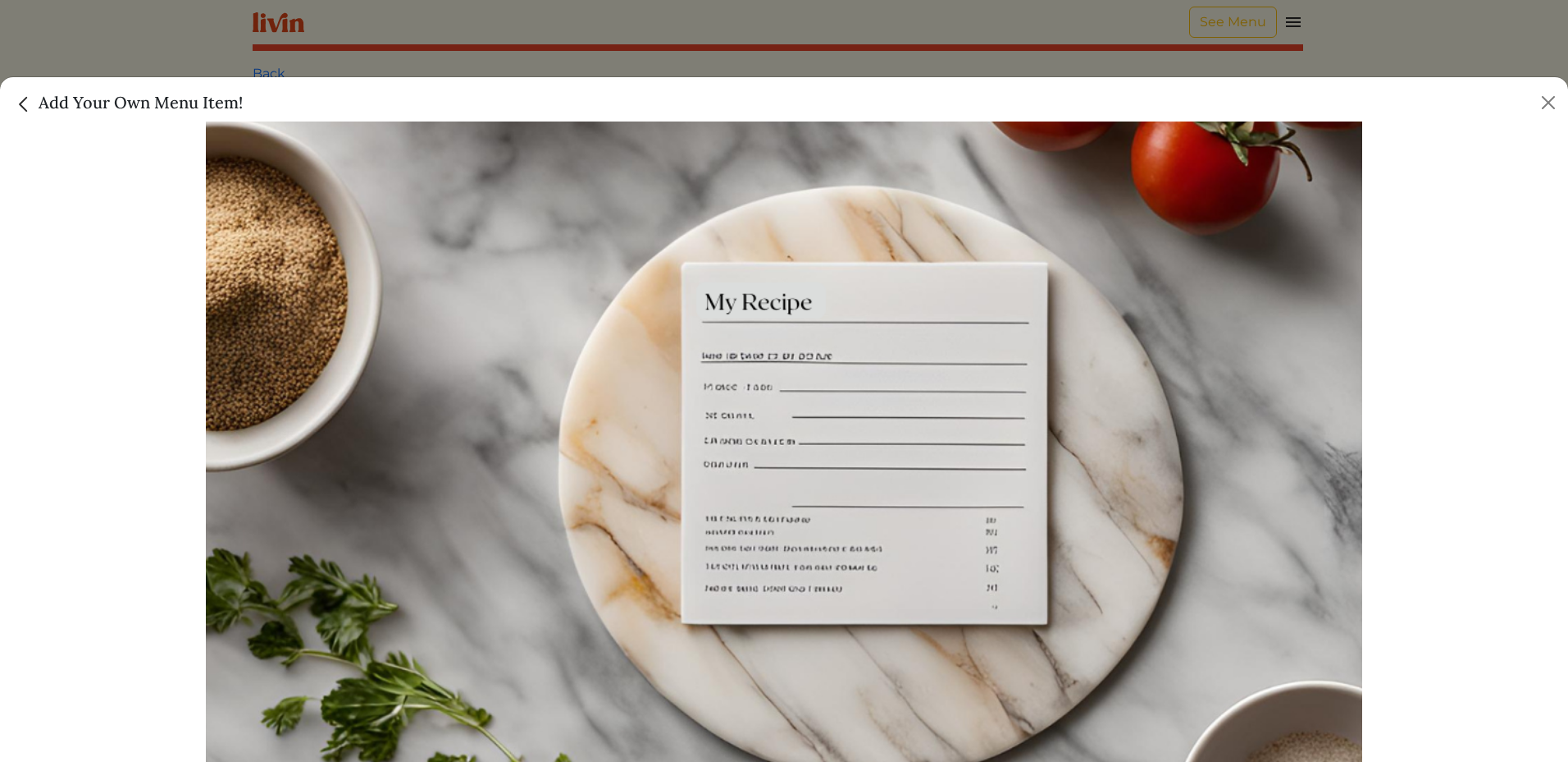
click at [27, 100] on img "Close" at bounding box center [23, 104] width 21 height 21
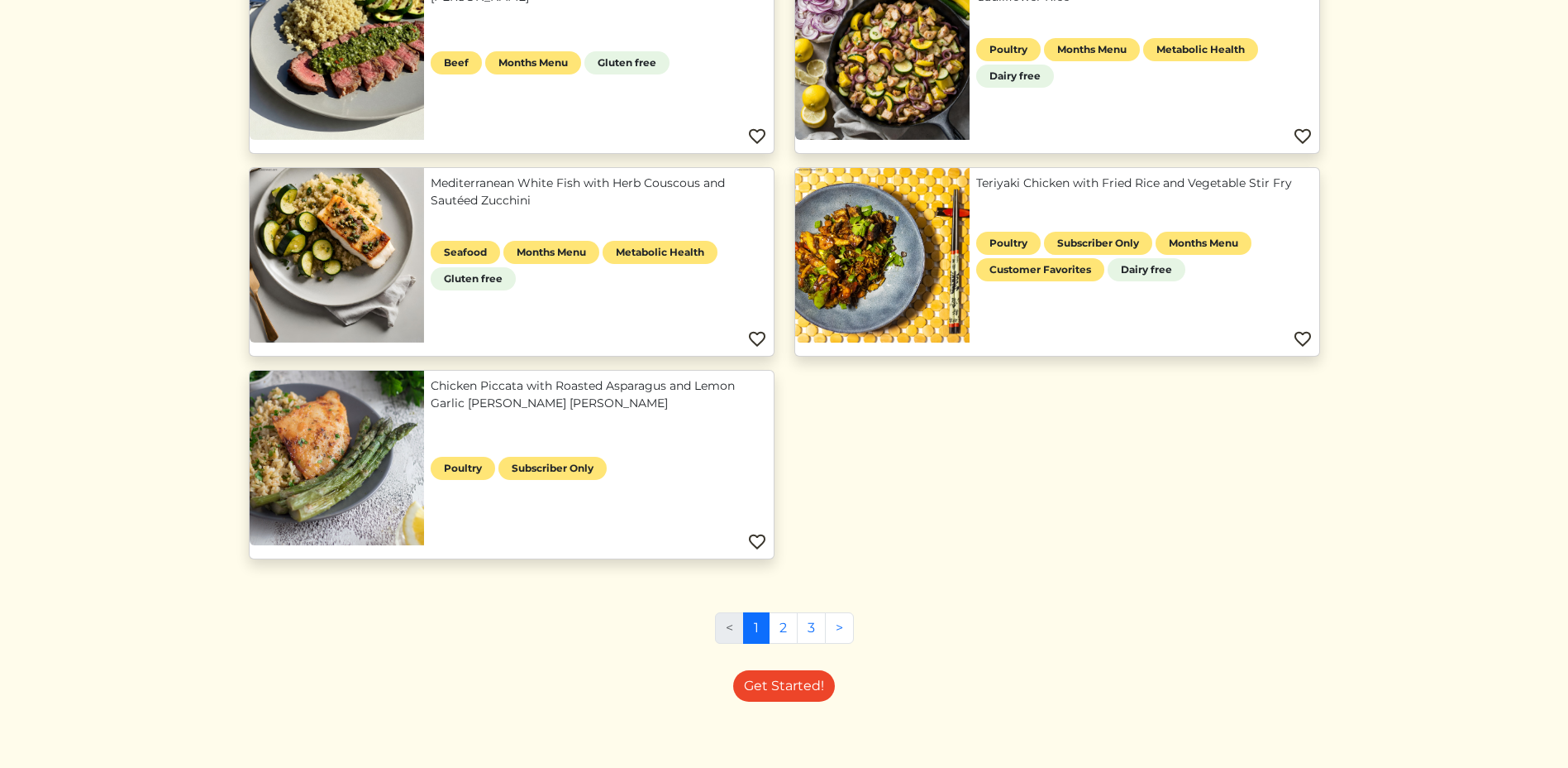
scroll to position [673, 0]
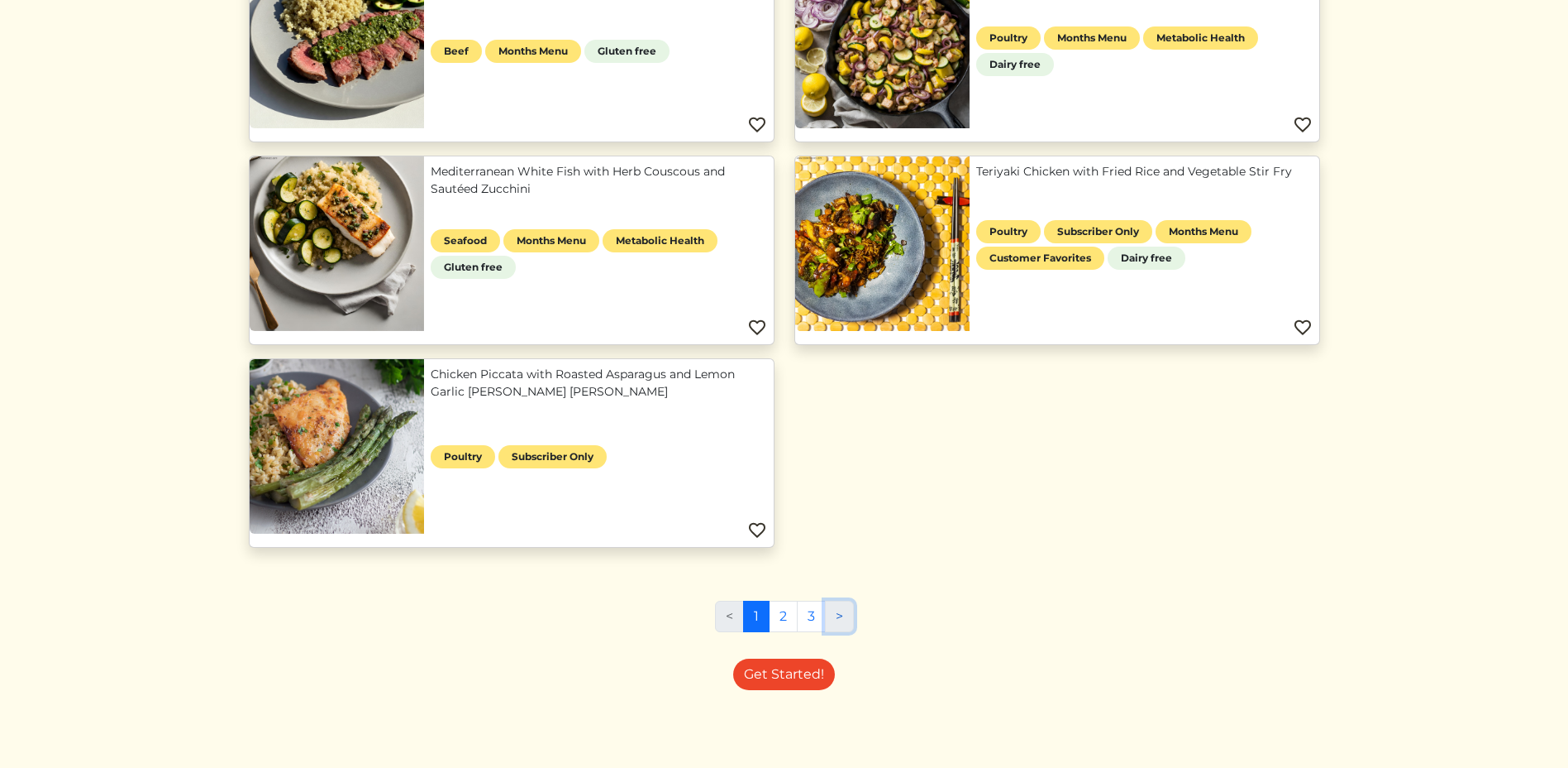
click at [842, 617] on link ">" at bounding box center [839, 616] width 29 height 31
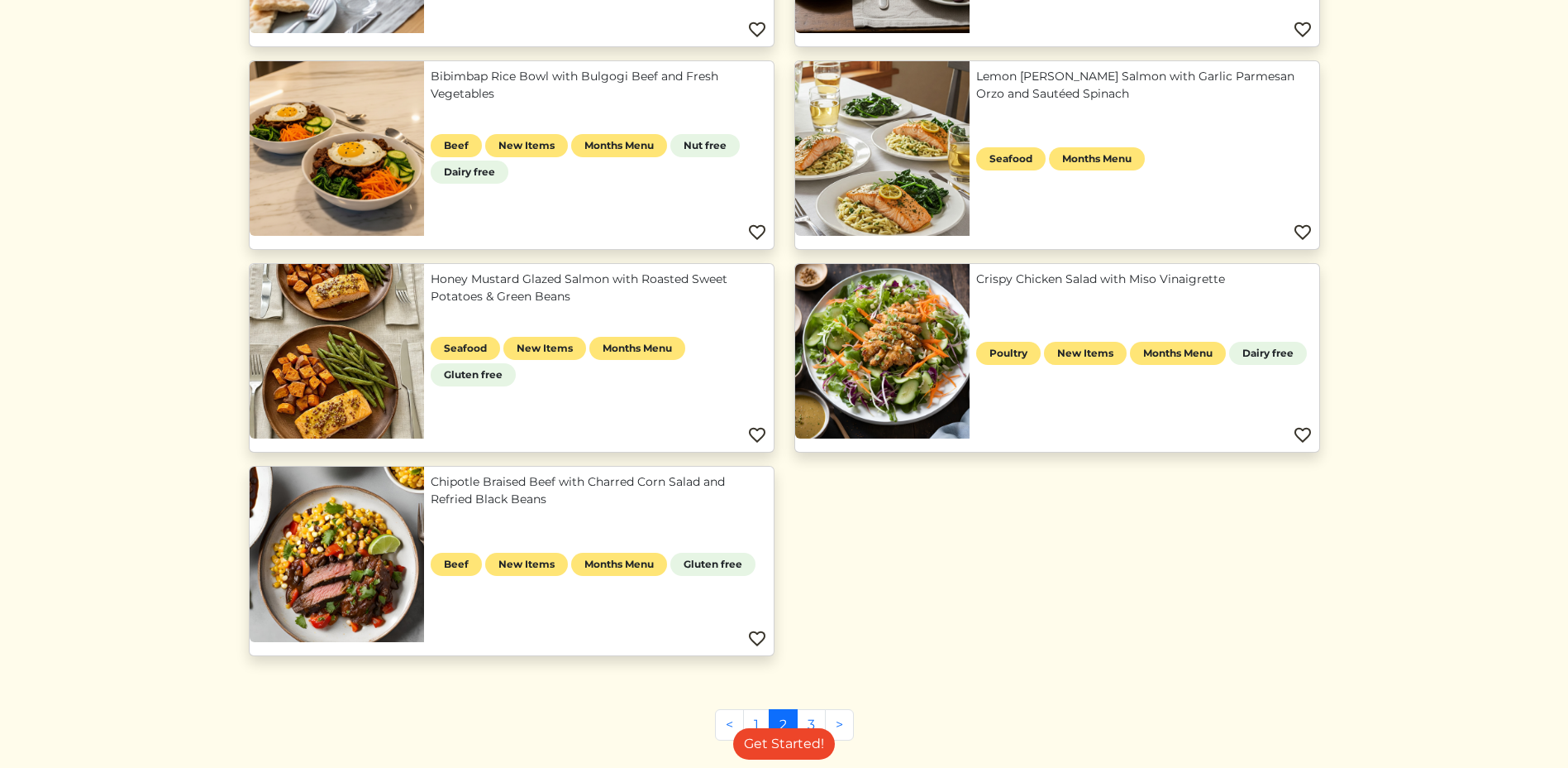
scroll to position [1406, 0]
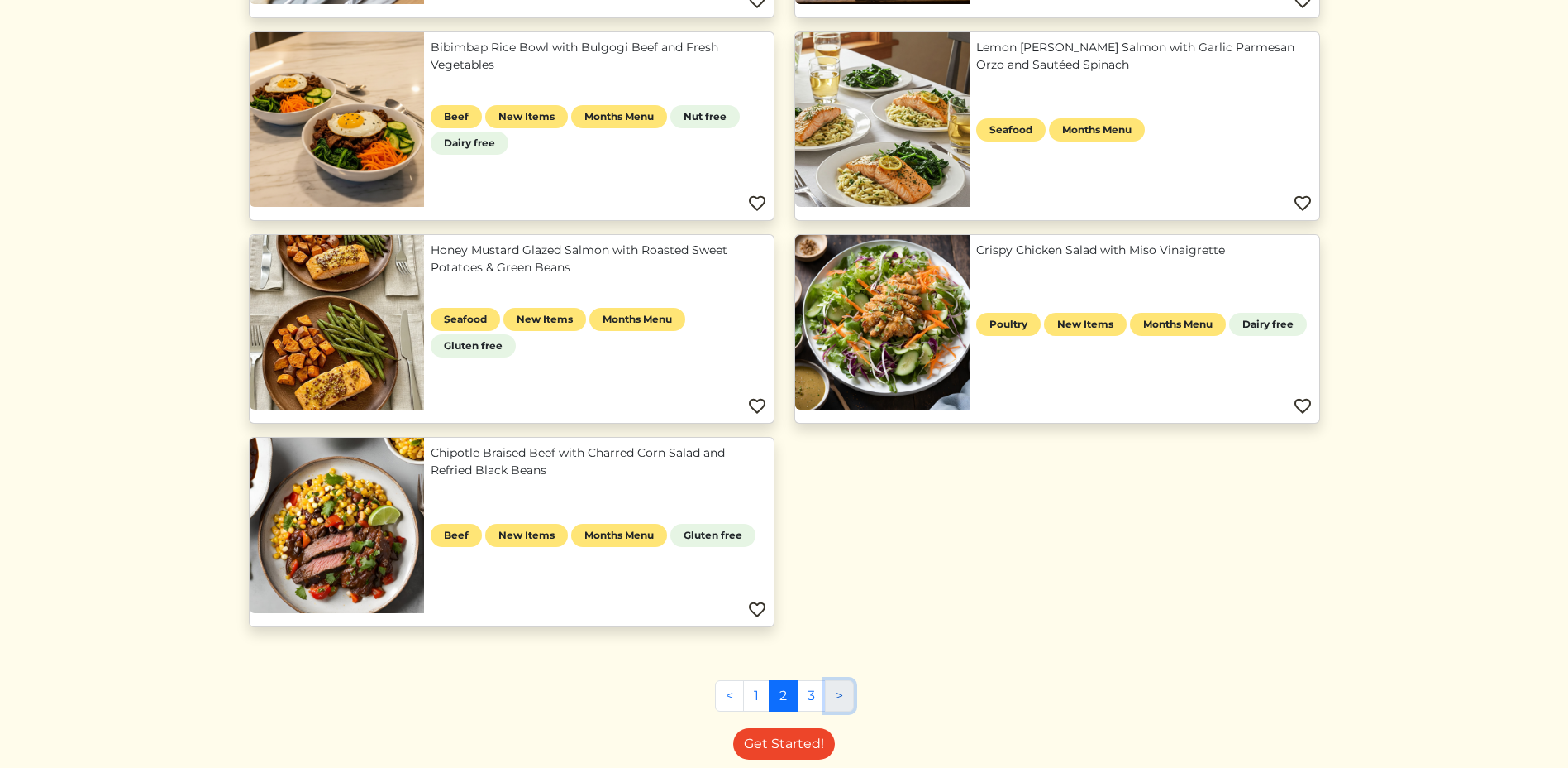
click at [845, 686] on link ">" at bounding box center [839, 695] width 29 height 31
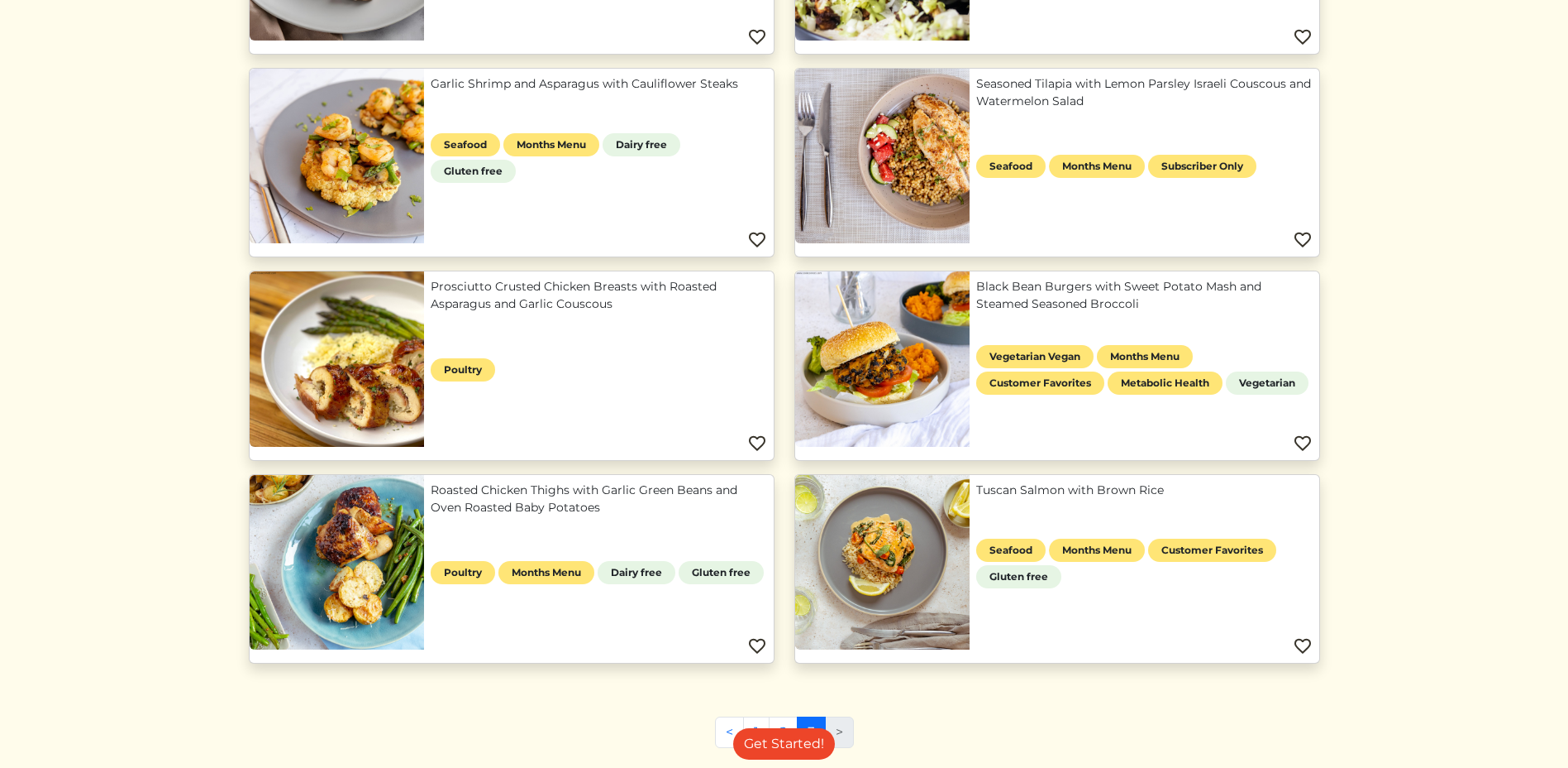
scroll to position [993, 0]
